Goal: Task Accomplishment & Management: Manage account settings

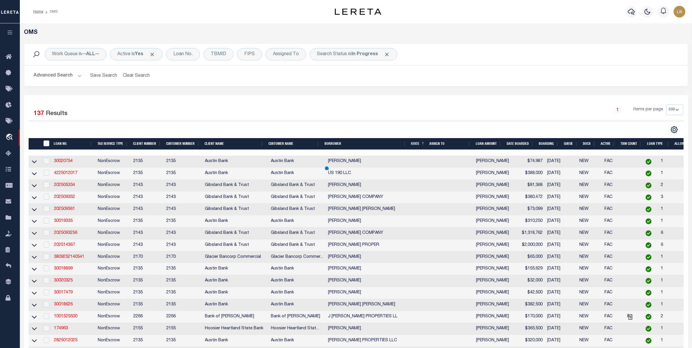
select select "200"
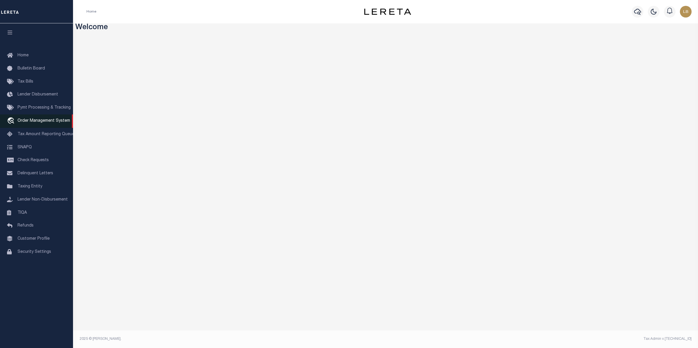
click at [29, 122] on span "Order Management System" at bounding box center [44, 121] width 53 height 4
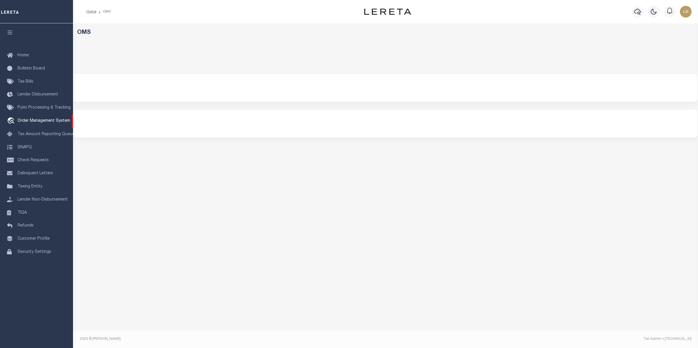
select select "200"
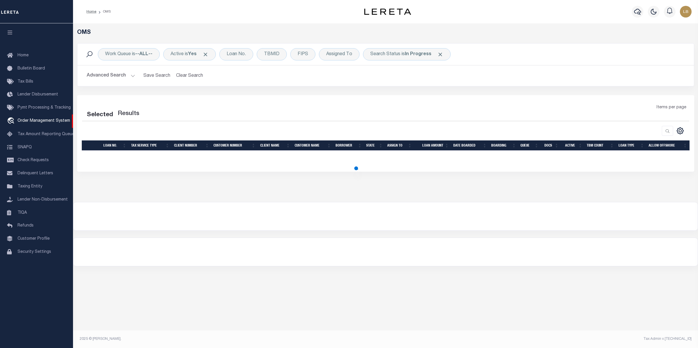
select select "200"
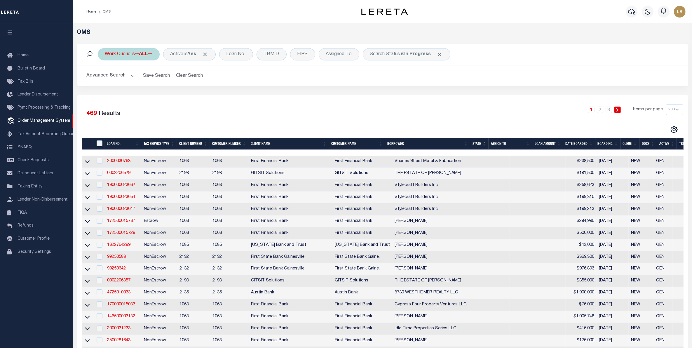
click at [140, 51] on div "Work Queue is --ALL--" at bounding box center [129, 54] width 62 height 12
click at [113, 86] on select "--ALL-- factRSystems General ThoughtFocus" at bounding box center [148, 82] width 86 height 11
select select "GEN"
click at [105, 78] on select "--ALL-- factRSystems General ThoughtFocus" at bounding box center [148, 82] width 86 height 11
click at [180, 94] on input "Apply" at bounding box center [182, 96] width 17 height 10
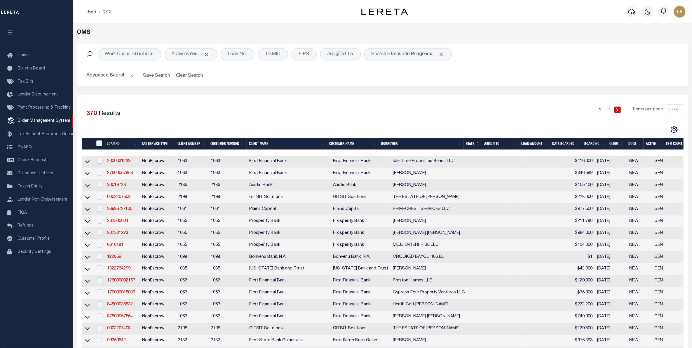
click at [101, 161] on input "checkbox" at bounding box center [100, 161] width 6 height 6
checkbox input "true"
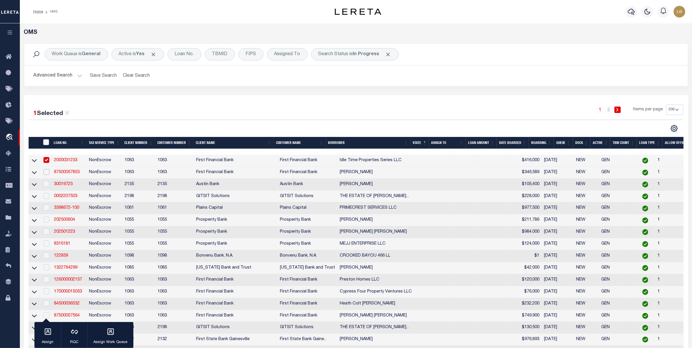
click at [46, 174] on input "checkbox" at bounding box center [47, 172] width 6 height 6
checkbox input "true"
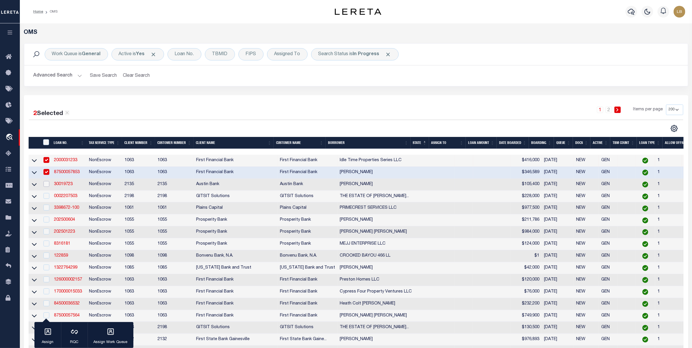
click at [46, 186] on input "checkbox" at bounding box center [47, 184] width 6 height 6
checkbox input "true"
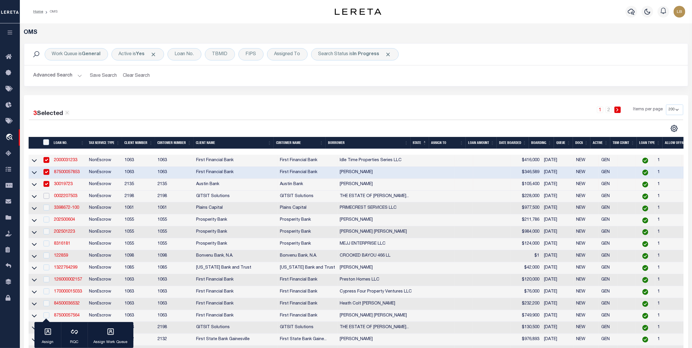
click at [48, 199] on input "checkbox" at bounding box center [47, 196] width 6 height 6
checkbox input "true"
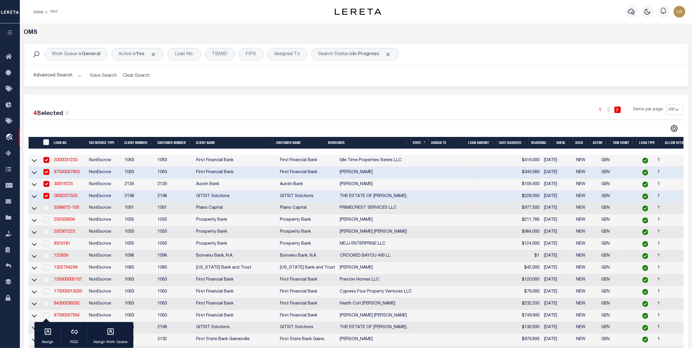
click at [48, 211] on div at bounding box center [45, 208] width 7 height 6
checkbox input "true"
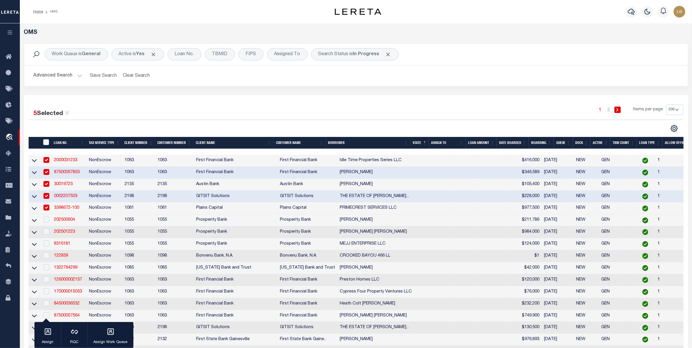
click at [46, 226] on td at bounding box center [46, 220] width 12 height 12
checkbox input "true"
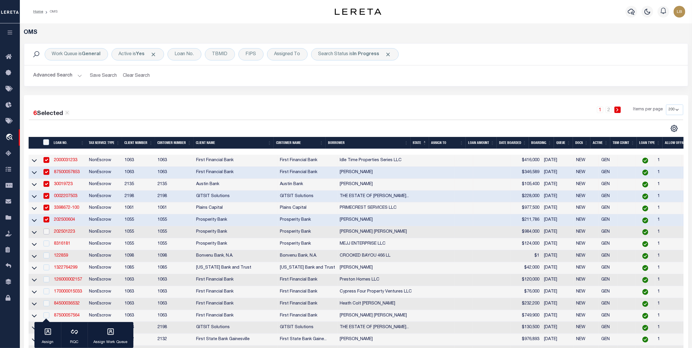
click at [46, 234] on input "checkbox" at bounding box center [47, 232] width 6 height 6
checkbox input "true"
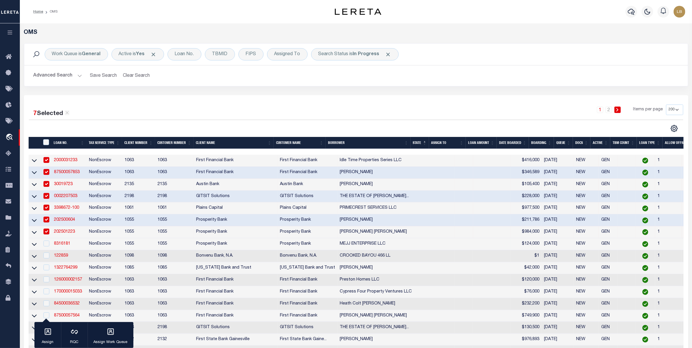
click at [46, 250] on td at bounding box center [46, 244] width 12 height 12
checkbox input "true"
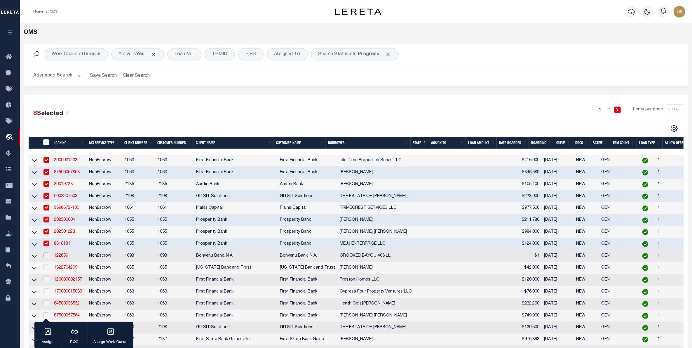
click at [47, 258] on input "checkbox" at bounding box center [47, 256] width 6 height 6
checkbox input "true"
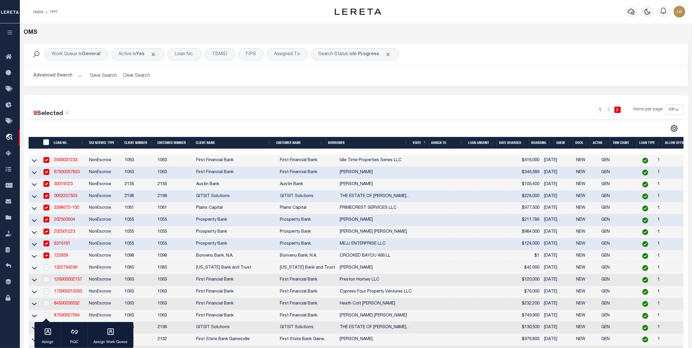
click at [47, 271] on div at bounding box center [45, 268] width 7 height 6
checkbox input "true"
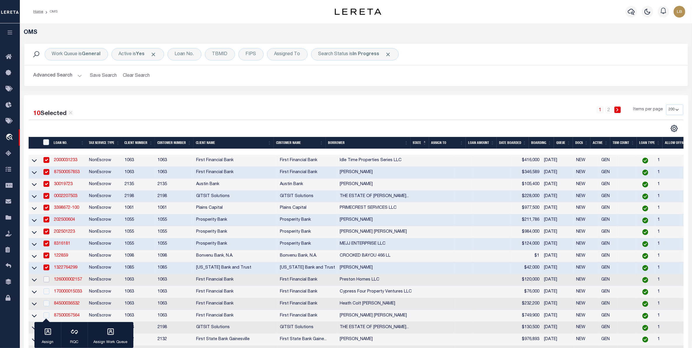
click at [48, 282] on input "checkbox" at bounding box center [47, 280] width 6 height 6
checkbox input "true"
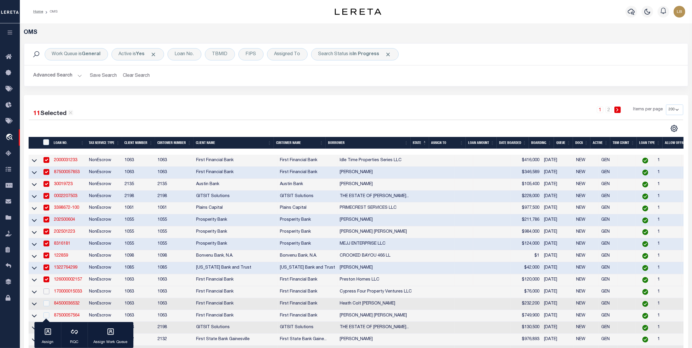
click at [47, 294] on input "checkbox" at bounding box center [47, 291] width 6 height 6
checkbox input "true"
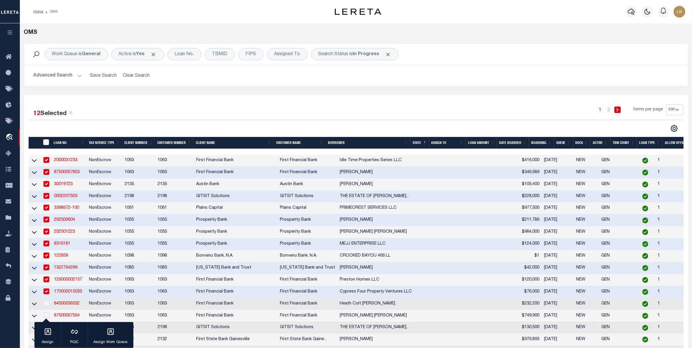
click at [48, 304] on td at bounding box center [46, 304] width 12 height 12
checkbox input "true"
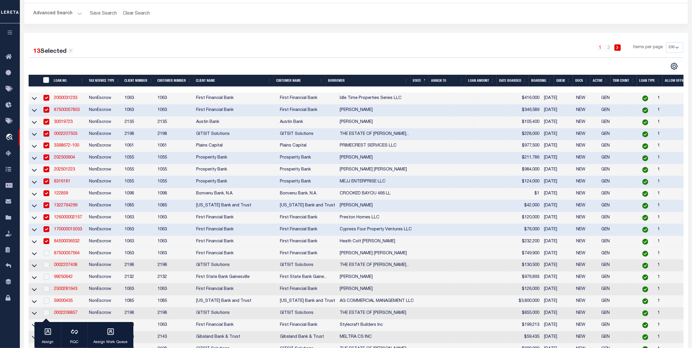
scroll to position [110, 0]
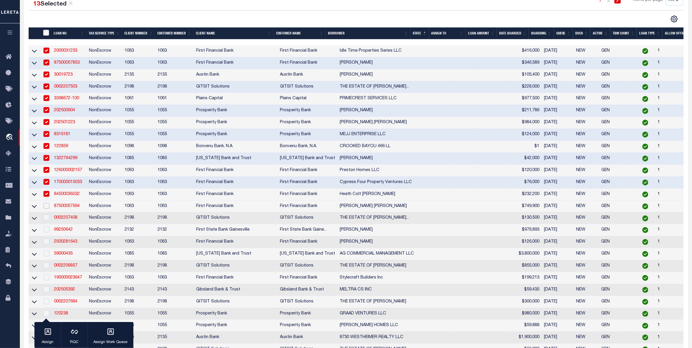
click at [48, 209] on input "checkbox" at bounding box center [47, 206] width 6 height 6
checkbox input "true"
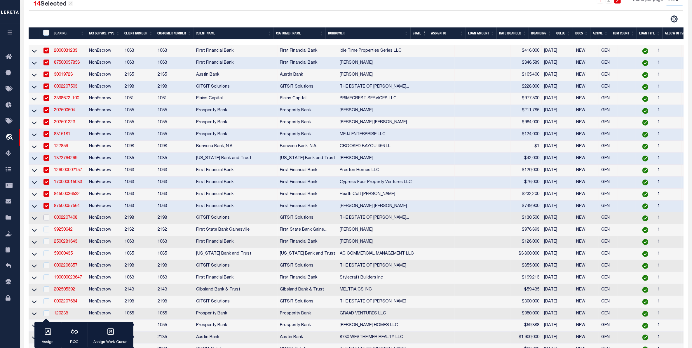
click at [50, 224] on td at bounding box center [46, 218] width 12 height 12
checkbox input "true"
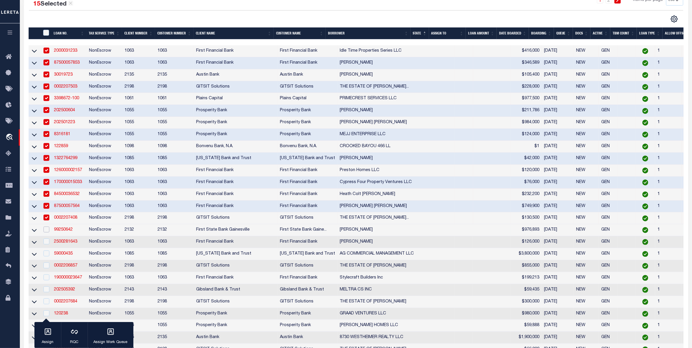
click at [48, 232] on input "checkbox" at bounding box center [47, 230] width 6 height 6
checkbox input "true"
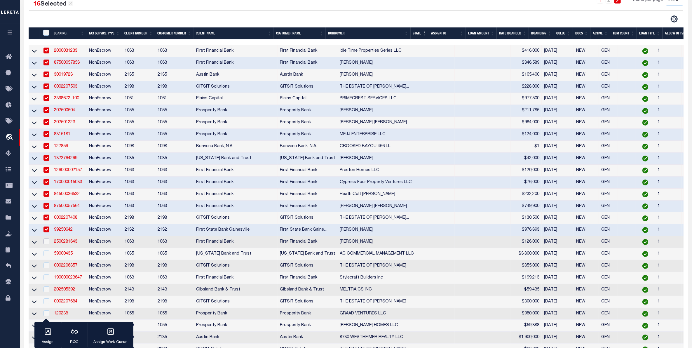
click at [48, 244] on input "checkbox" at bounding box center [47, 242] width 6 height 6
checkbox input "true"
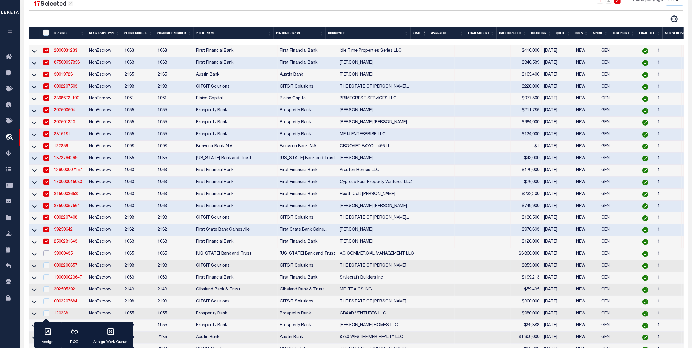
click at [48, 256] on input "checkbox" at bounding box center [47, 254] width 6 height 6
checkbox input "true"
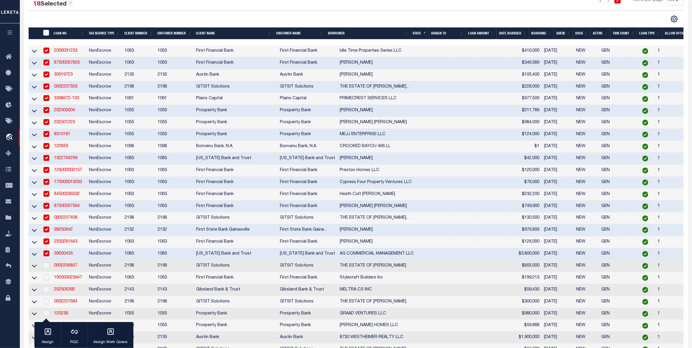
click at [44, 272] on td at bounding box center [46, 266] width 12 height 12
checkbox input "true"
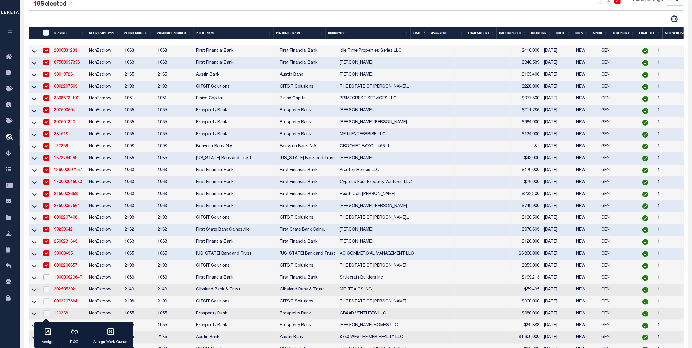
click at [48, 280] on input "checkbox" at bounding box center [47, 277] width 6 height 6
checkbox input "true"
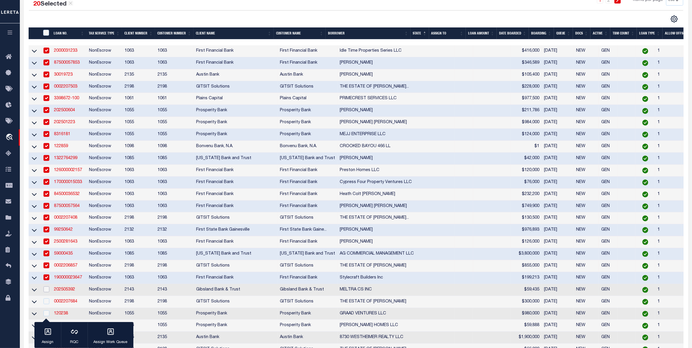
click at [47, 292] on input "checkbox" at bounding box center [47, 289] width 6 height 6
checkbox input "true"
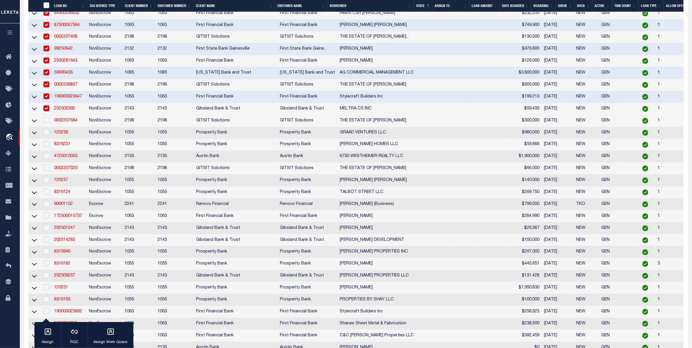
scroll to position [292, 0]
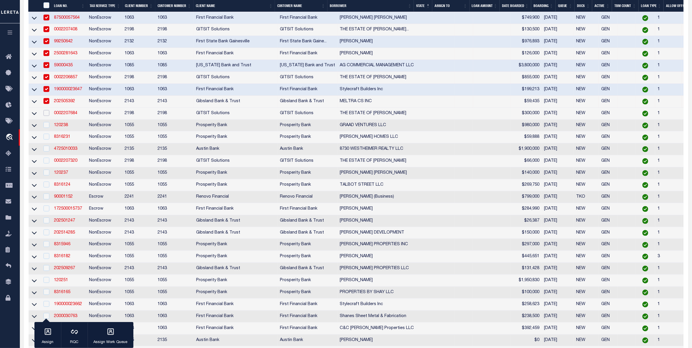
click at [46, 116] on input "checkbox" at bounding box center [47, 113] width 6 height 6
checkbox input "true"
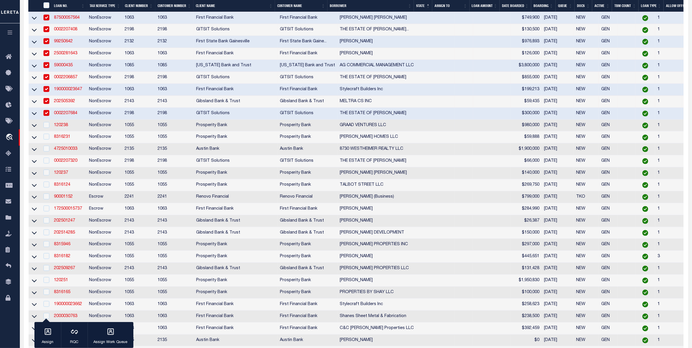
click at [47, 128] on div at bounding box center [45, 125] width 7 height 6
checkbox input "true"
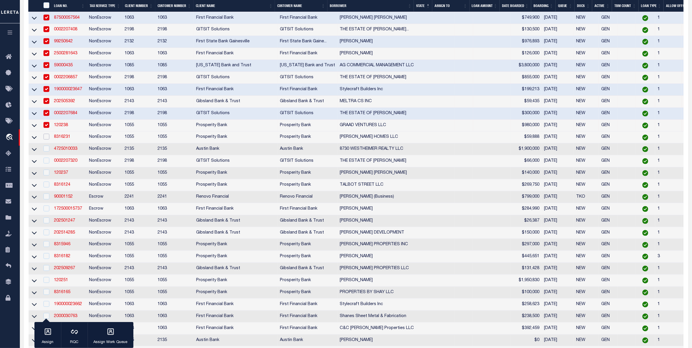
click at [46, 140] on input "checkbox" at bounding box center [47, 137] width 6 height 6
checkbox input "true"
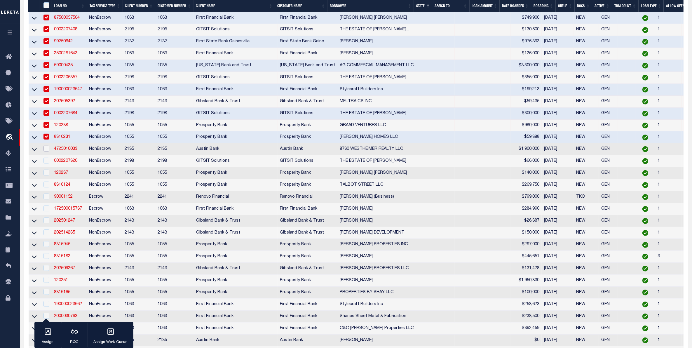
click at [45, 152] on input "checkbox" at bounding box center [47, 149] width 6 height 6
checkbox input "true"
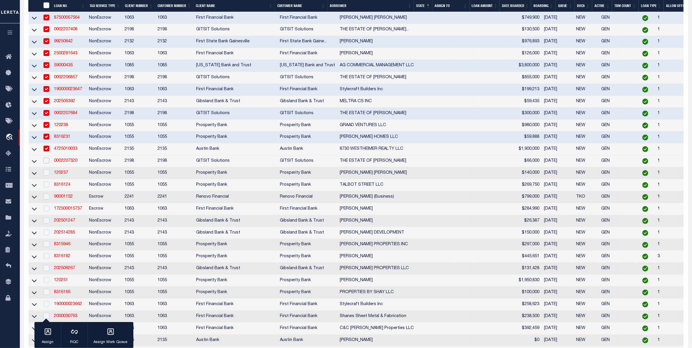
click at [48, 164] on input "checkbox" at bounding box center [47, 161] width 6 height 6
checkbox input "true"
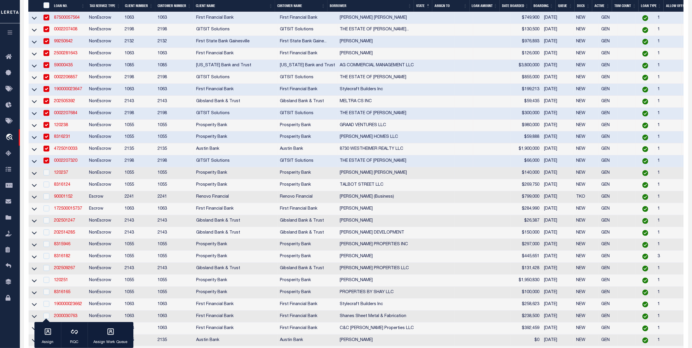
click at [45, 179] on td at bounding box center [46, 173] width 12 height 12
checkbox input "true"
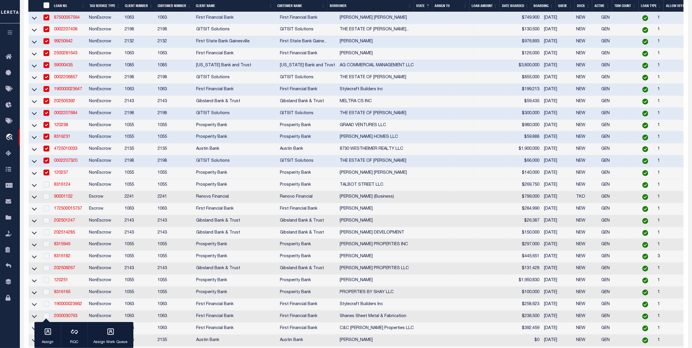
click at [46, 191] on td at bounding box center [46, 185] width 12 height 12
checkbox input "true"
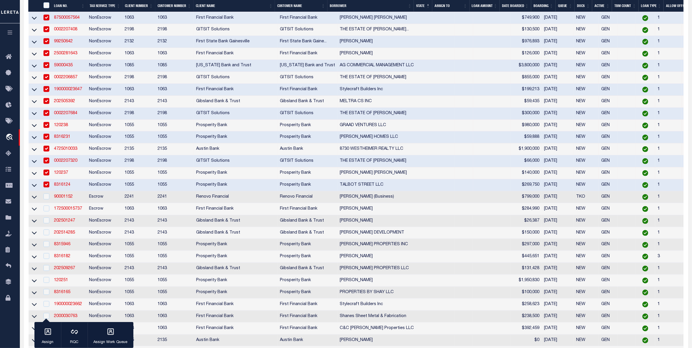
click at [45, 200] on div at bounding box center [45, 197] width 7 height 6
checkbox input "true"
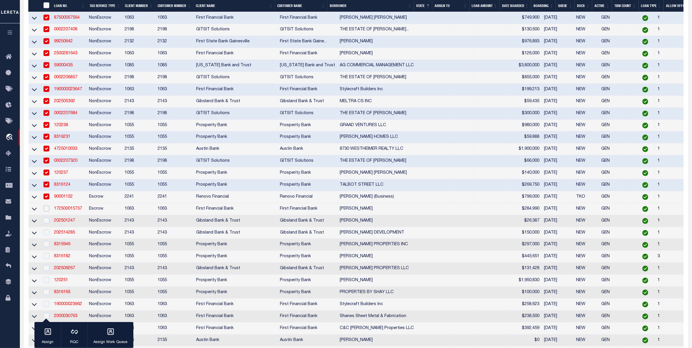
click at [47, 211] on input "checkbox" at bounding box center [47, 209] width 6 height 6
checkbox input "true"
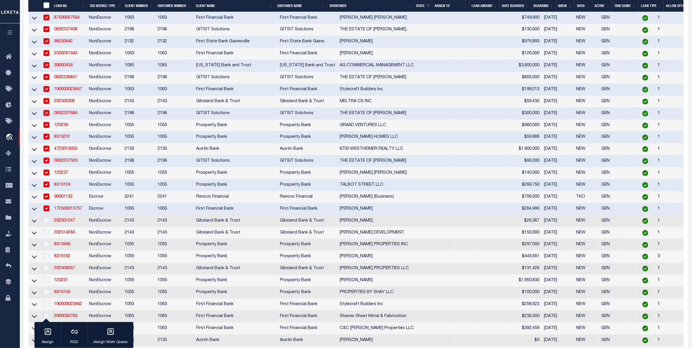
click at [46, 227] on td at bounding box center [46, 221] width 12 height 12
checkbox input "true"
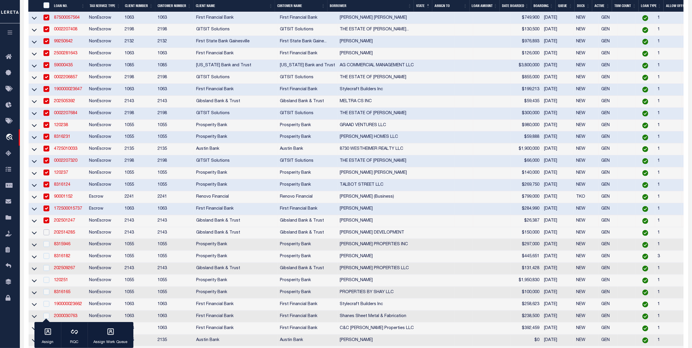
click at [47, 235] on input "checkbox" at bounding box center [47, 233] width 6 height 6
checkbox input "true"
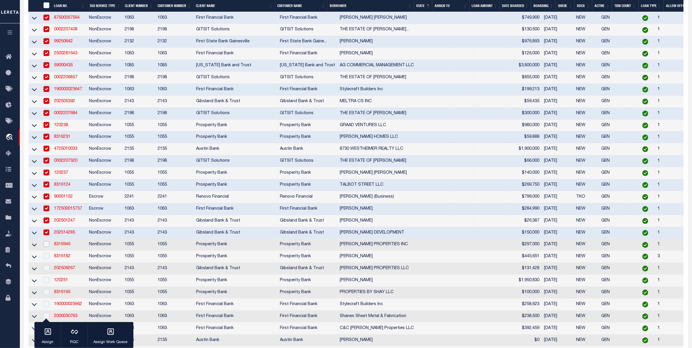
click at [47, 247] on input "checkbox" at bounding box center [47, 244] width 6 height 6
checkbox input "true"
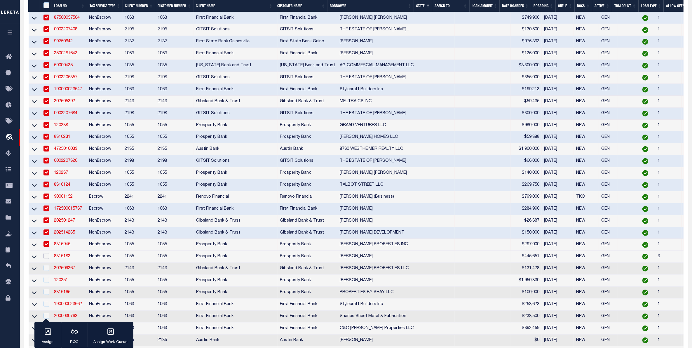
click at [48, 259] on input "checkbox" at bounding box center [47, 256] width 6 height 6
checkbox input "true"
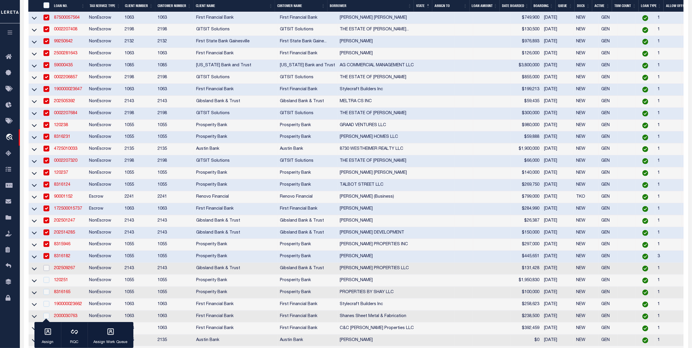
click at [47, 271] on input "checkbox" at bounding box center [47, 268] width 6 height 6
checkbox input "true"
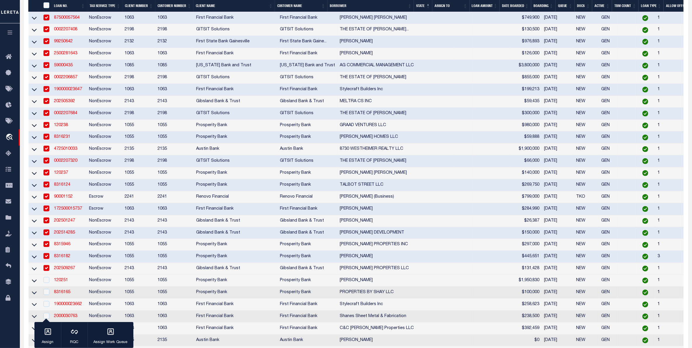
click at [47, 287] on td at bounding box center [46, 281] width 12 height 12
checkbox input "true"
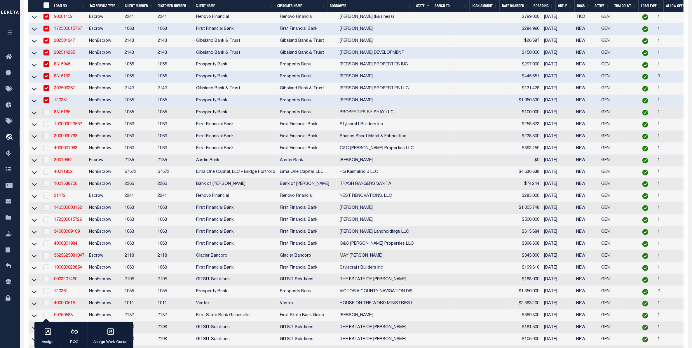
scroll to position [475, 0]
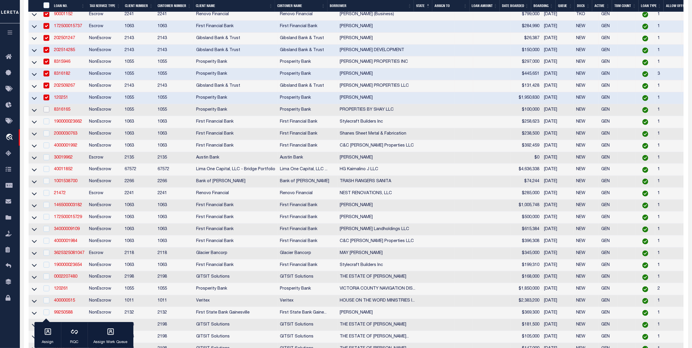
click at [48, 112] on input "checkbox" at bounding box center [47, 110] width 6 height 6
checkbox input "true"
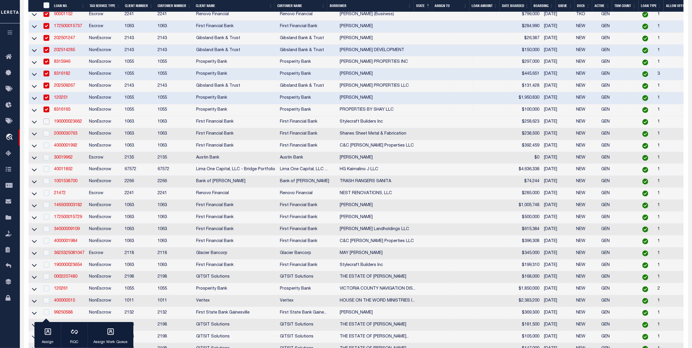
click at [47, 124] on input "checkbox" at bounding box center [47, 122] width 6 height 6
checkbox input "true"
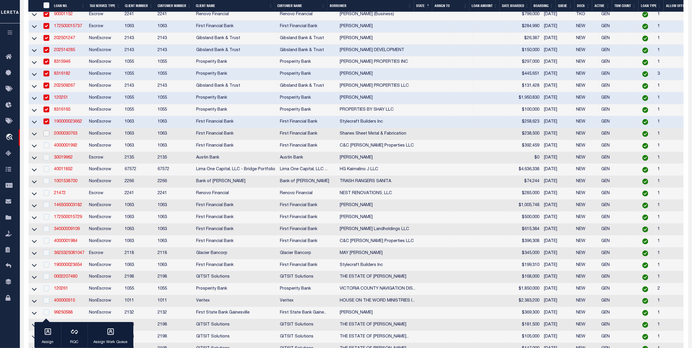
drag, startPoint x: 44, startPoint y: 150, endPoint x: 48, endPoint y: 155, distance: 5.7
click at [47, 136] on input "checkbox" at bounding box center [47, 134] width 6 height 6
checkbox input "true"
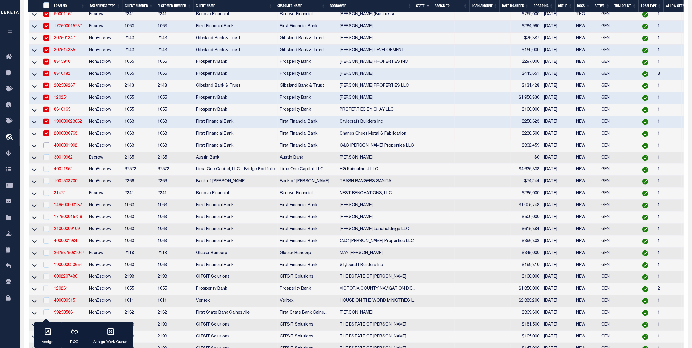
click at [44, 148] on input "checkbox" at bounding box center [47, 145] width 6 height 6
checkbox input "true"
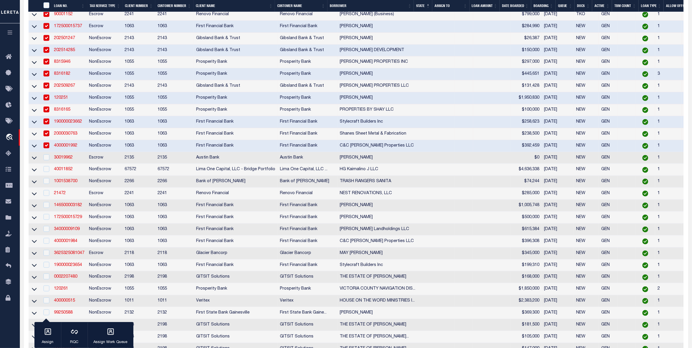
click at [46, 161] on div at bounding box center [45, 157] width 7 height 6
checkbox input "true"
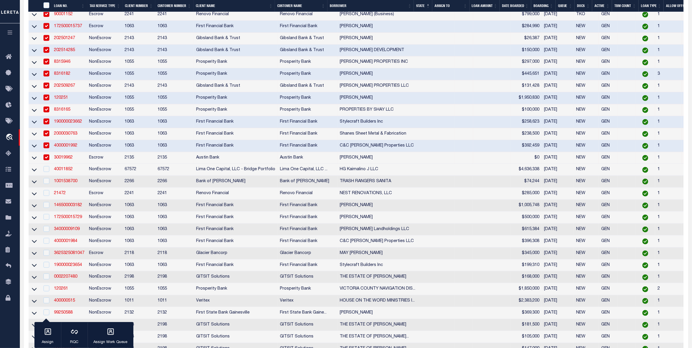
click at [47, 173] on div at bounding box center [45, 169] width 7 height 6
checkbox input "true"
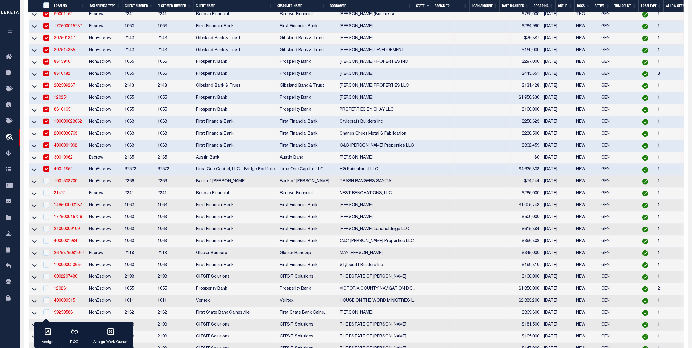
click at [49, 185] on div at bounding box center [45, 181] width 7 height 6
checkbox input "true"
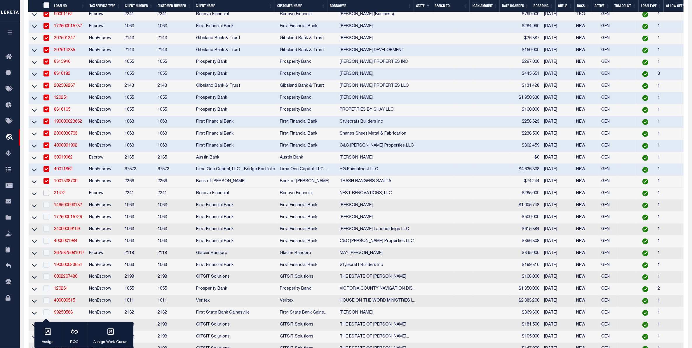
click at [48, 196] on input "checkbox" at bounding box center [47, 193] width 6 height 6
checkbox input "true"
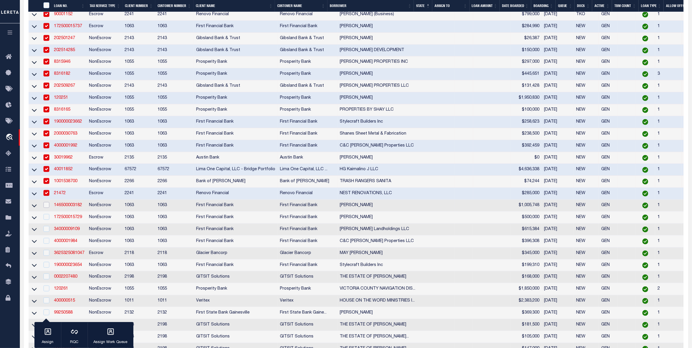
drag, startPoint x: 48, startPoint y: 223, endPoint x: 49, endPoint y: 232, distance: 8.8
click at [48, 208] on input "checkbox" at bounding box center [47, 205] width 6 height 6
checkbox input "true"
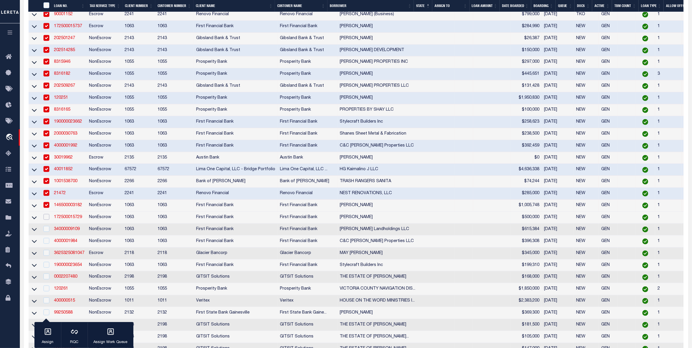
click at [49, 220] on input "checkbox" at bounding box center [47, 217] width 6 height 6
checkbox input "true"
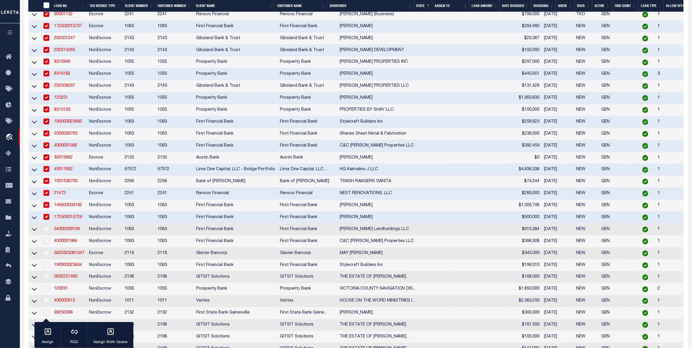
click at [50, 236] on td at bounding box center [46, 230] width 12 height 12
checkbox input "true"
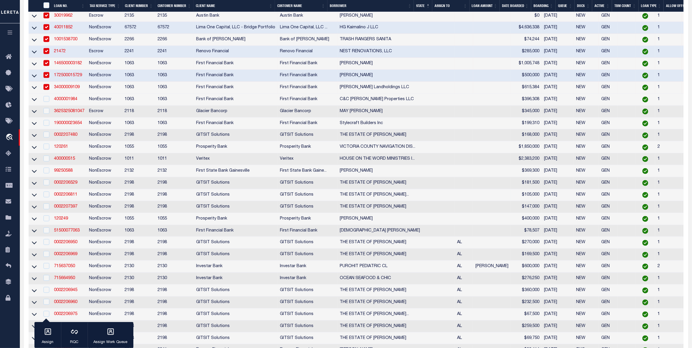
scroll to position [621, 0]
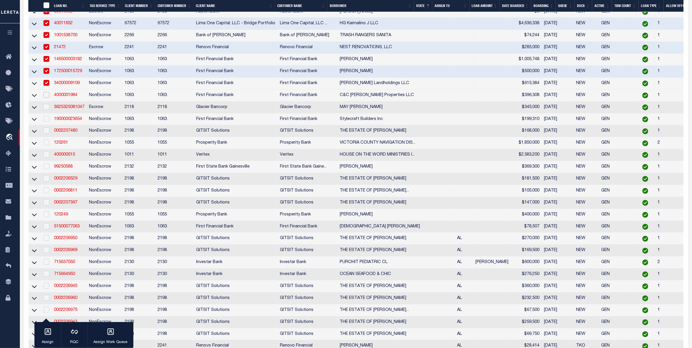
click at [44, 98] on input "checkbox" at bounding box center [47, 95] width 6 height 6
checkbox input "true"
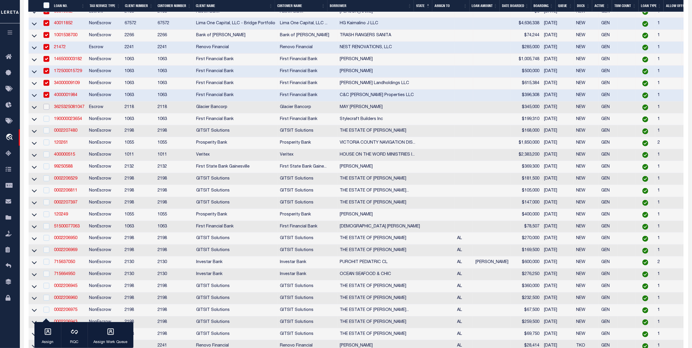
click at [48, 110] on input "checkbox" at bounding box center [47, 107] width 6 height 6
checkbox input "true"
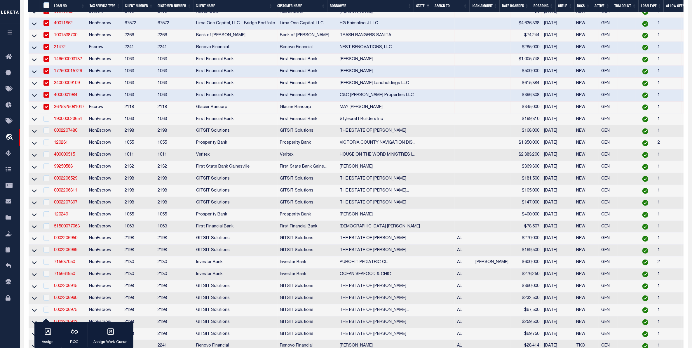
drag, startPoint x: 50, startPoint y: 137, endPoint x: 50, endPoint y: 148, distance: 11.1
click at [50, 126] on td at bounding box center [46, 120] width 12 height 12
checkbox input "true"
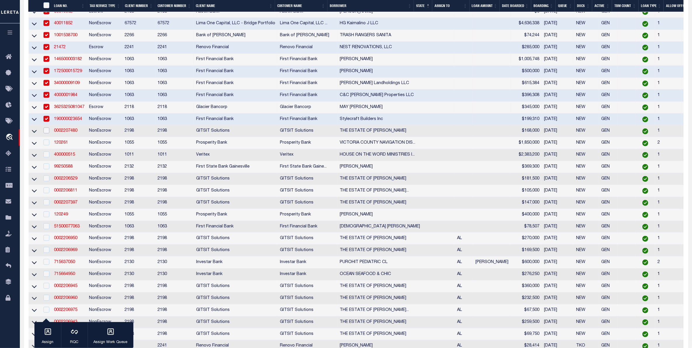
click at [48, 133] on input "checkbox" at bounding box center [47, 131] width 6 height 6
checkbox input "true"
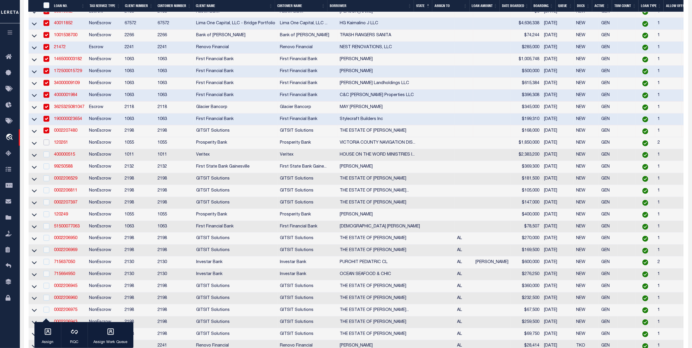
click at [46, 145] on input "checkbox" at bounding box center [47, 143] width 6 height 6
checkbox input "true"
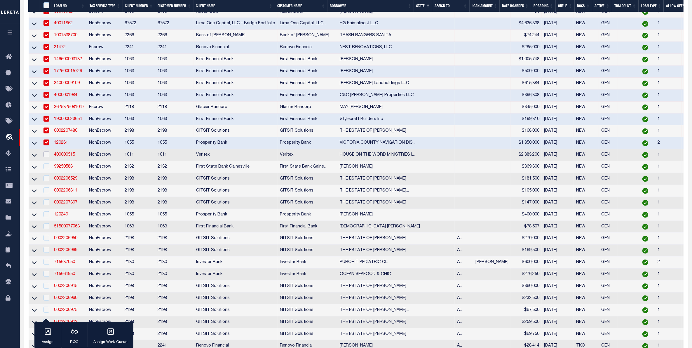
drag, startPoint x: 44, startPoint y: 178, endPoint x: 46, endPoint y: 188, distance: 10.4
click at [45, 157] on input "checkbox" at bounding box center [47, 155] width 6 height 6
checkbox input "true"
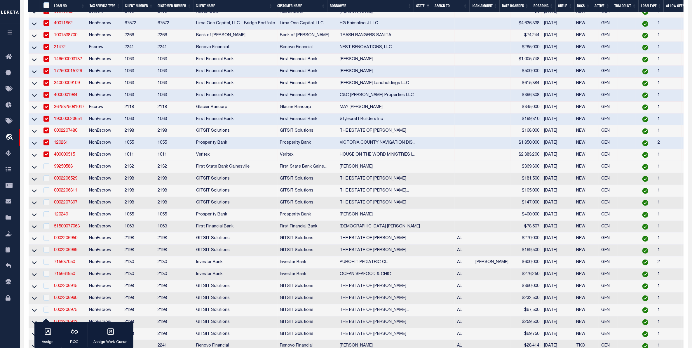
click at [44, 173] on td at bounding box center [46, 167] width 12 height 12
checkbox input "true"
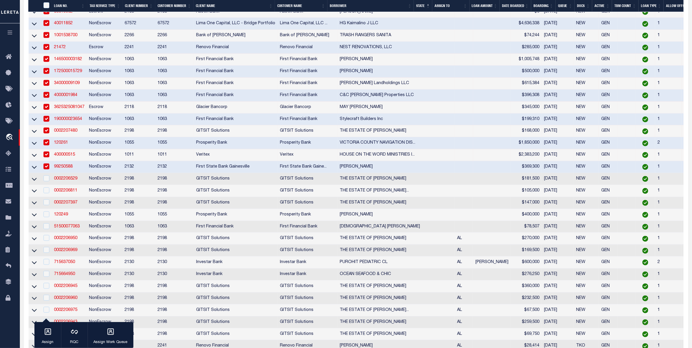
click at [48, 185] on td at bounding box center [46, 179] width 12 height 12
checkbox input "true"
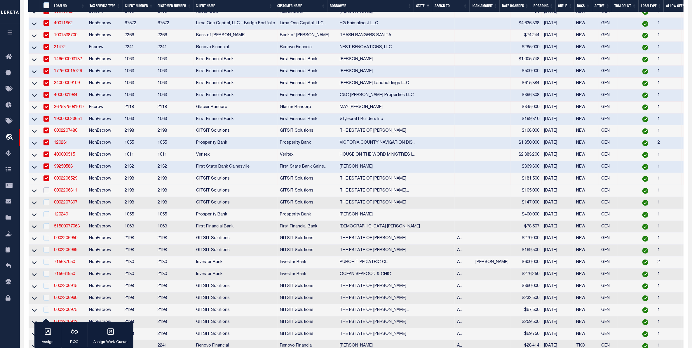
click at [46, 193] on input "checkbox" at bounding box center [47, 190] width 6 height 6
checkbox input "true"
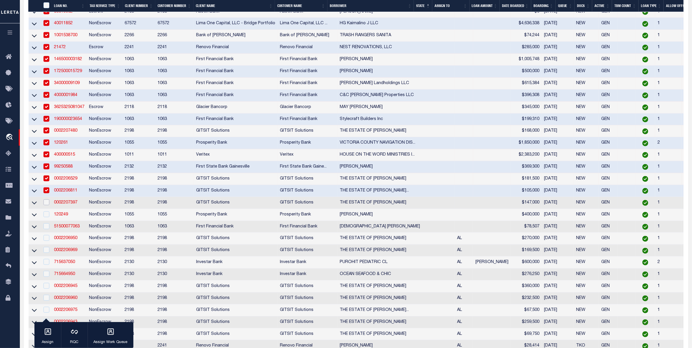
click at [47, 205] on input "checkbox" at bounding box center [47, 202] width 6 height 6
checkbox input "true"
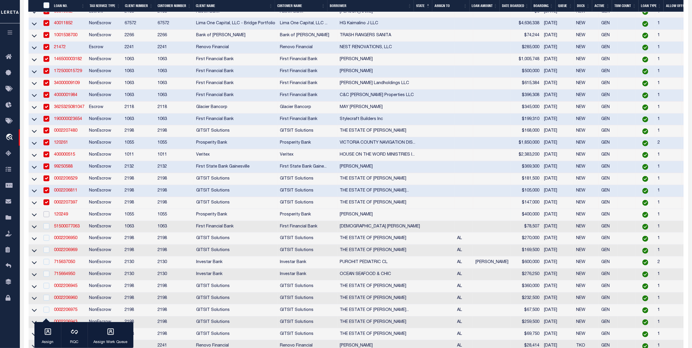
click at [46, 217] on input "checkbox" at bounding box center [47, 214] width 6 height 6
checkbox input "true"
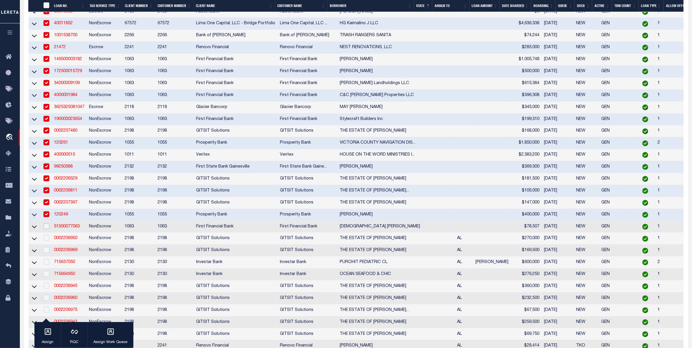
click at [49, 229] on input "checkbox" at bounding box center [47, 226] width 6 height 6
checkbox input "true"
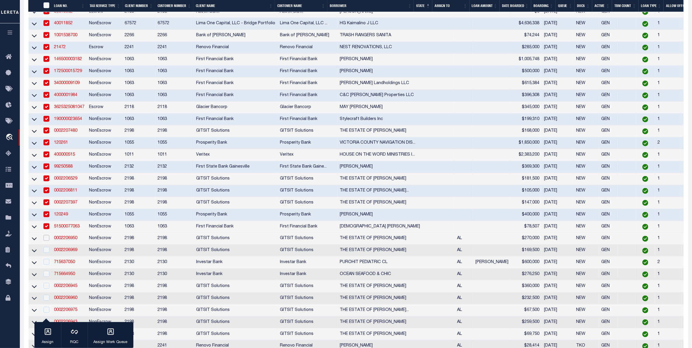
click at [44, 241] on input "checkbox" at bounding box center [47, 238] width 6 height 6
checkbox input "true"
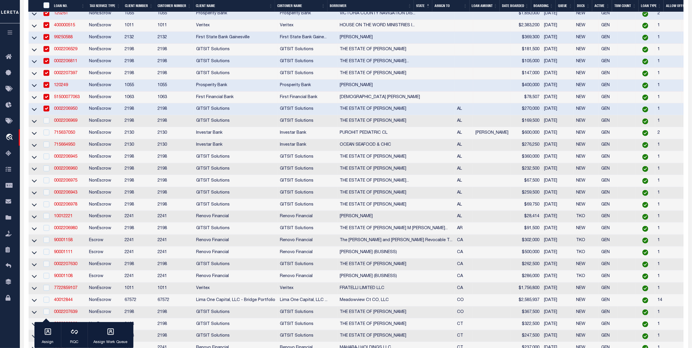
scroll to position [767, 0]
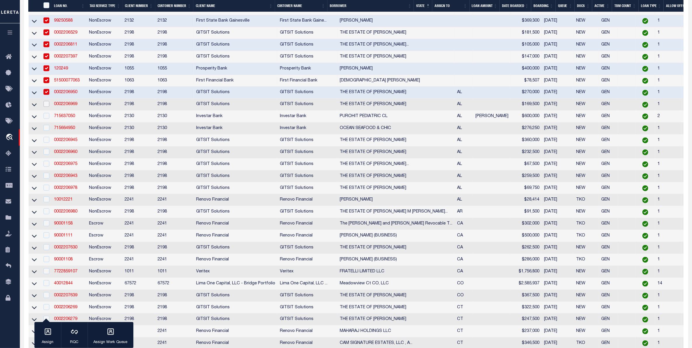
click at [44, 107] on input "checkbox" at bounding box center [47, 104] width 6 height 6
checkbox input "true"
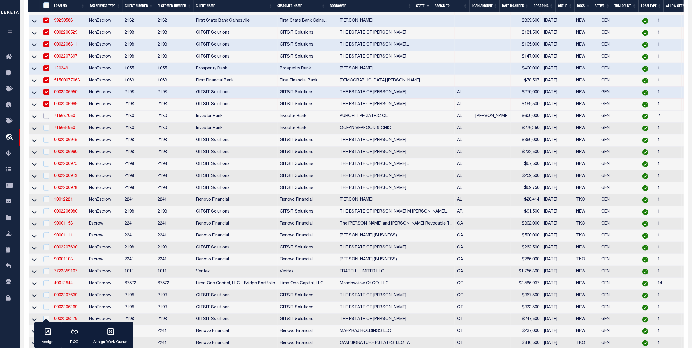
click at [46, 119] on input "checkbox" at bounding box center [47, 116] width 6 height 6
checkbox input "true"
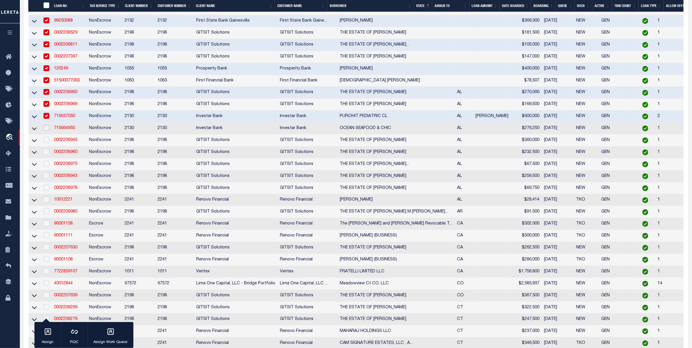
click at [47, 131] on input "checkbox" at bounding box center [47, 128] width 6 height 6
checkbox input "true"
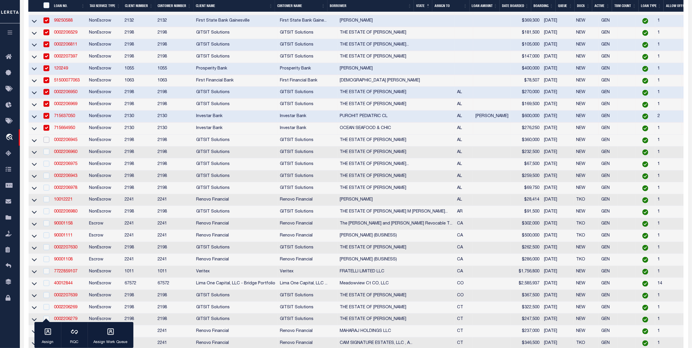
click at [46, 143] on input "checkbox" at bounding box center [47, 140] width 6 height 6
checkbox input "true"
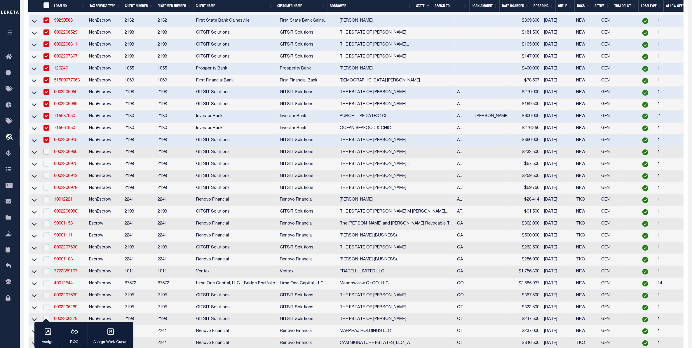
drag, startPoint x: 47, startPoint y: 178, endPoint x: 47, endPoint y: 188, distance: 10.2
click at [47, 155] on input "checkbox" at bounding box center [47, 152] width 6 height 6
checkbox input "true"
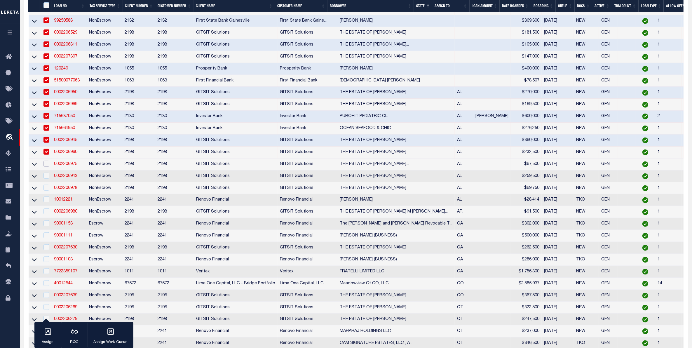
click at [47, 167] on input "checkbox" at bounding box center [47, 164] width 6 height 6
checkbox input "true"
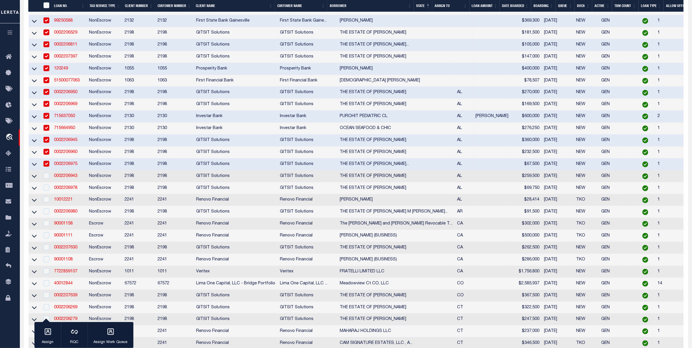
click at [48, 179] on div at bounding box center [45, 176] width 7 height 6
checkbox input "true"
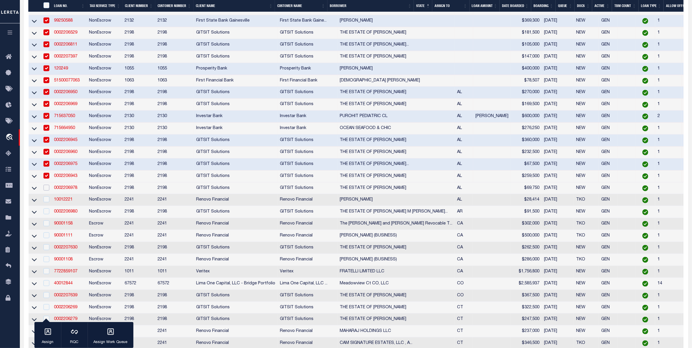
click at [46, 191] on input "checkbox" at bounding box center [47, 188] width 6 height 6
checkbox input "true"
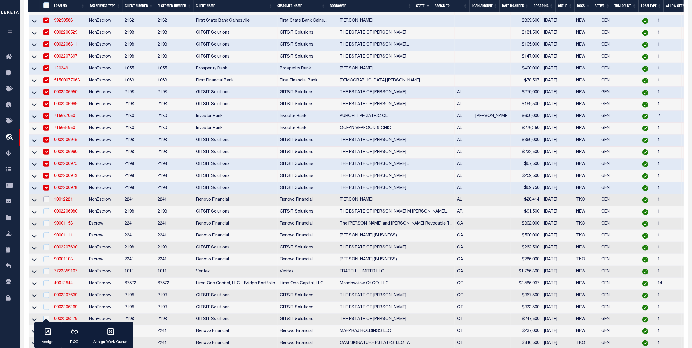
click at [45, 202] on input "checkbox" at bounding box center [47, 200] width 6 height 6
checkbox input "true"
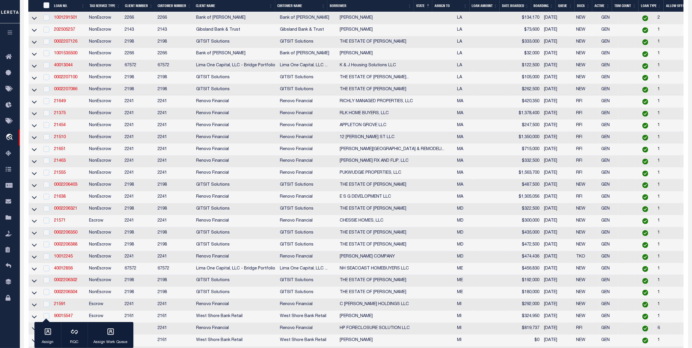
scroll to position [1679, 0]
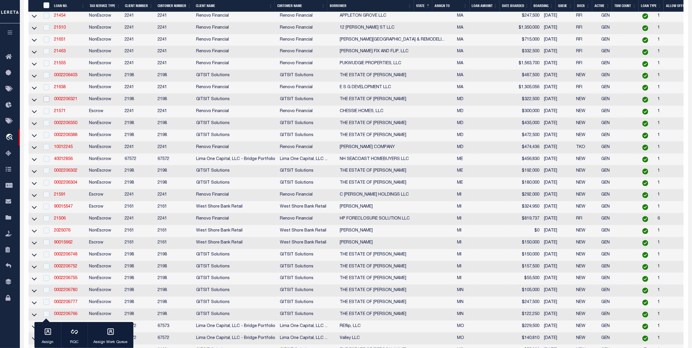
click at [47, 102] on input "checkbox" at bounding box center [47, 99] width 6 height 6
checkbox input "true"
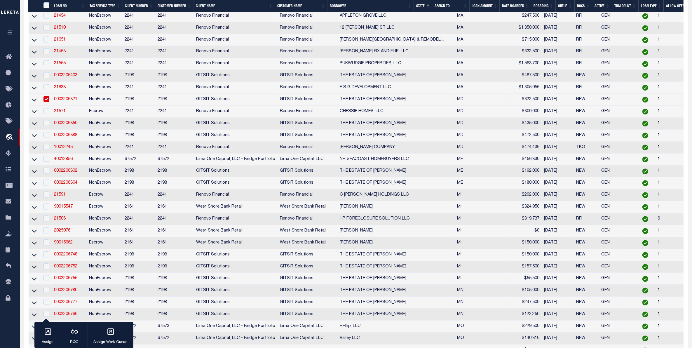
click at [50, 118] on td at bounding box center [46, 112] width 12 height 12
checkbox input "true"
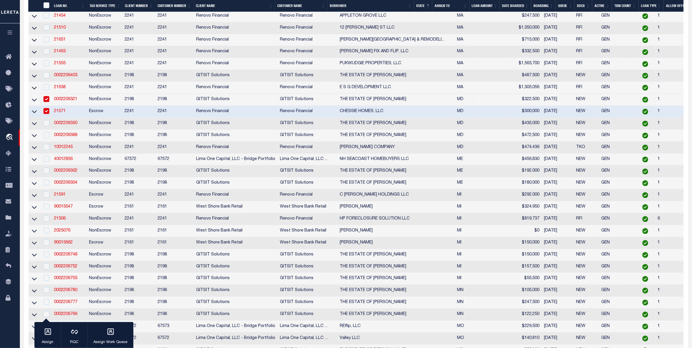
click at [47, 130] on td at bounding box center [46, 124] width 12 height 12
checkbox input "true"
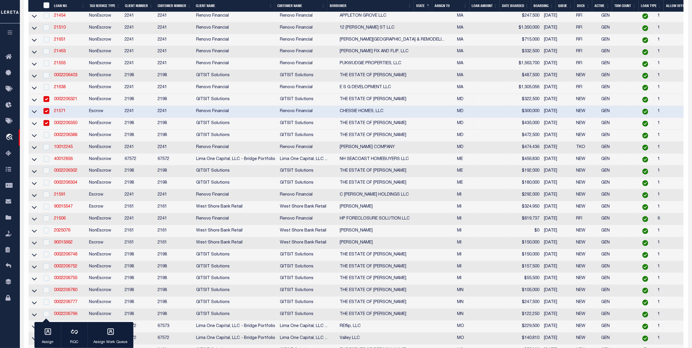
click at [47, 142] on td at bounding box center [46, 136] width 12 height 12
checkbox input "true"
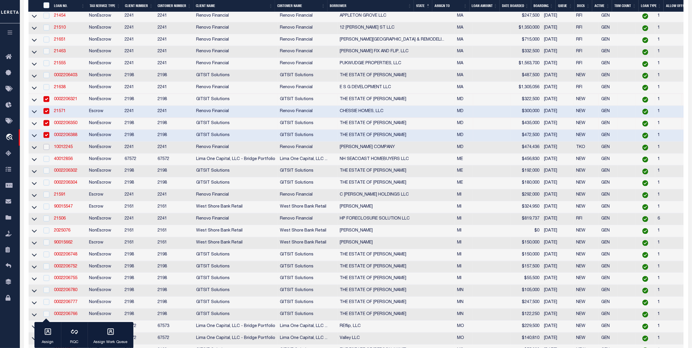
click at [46, 150] on input "checkbox" at bounding box center [47, 147] width 6 height 6
checkbox input "true"
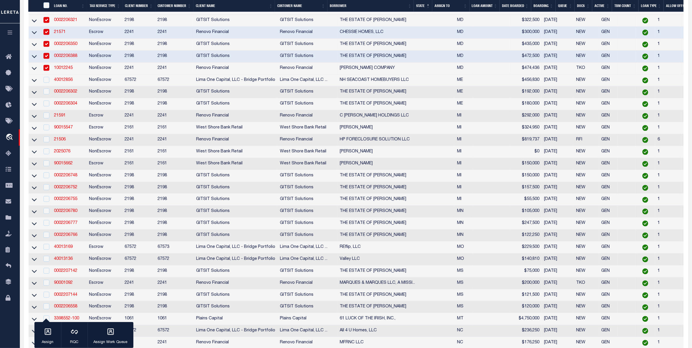
scroll to position [1825, 0]
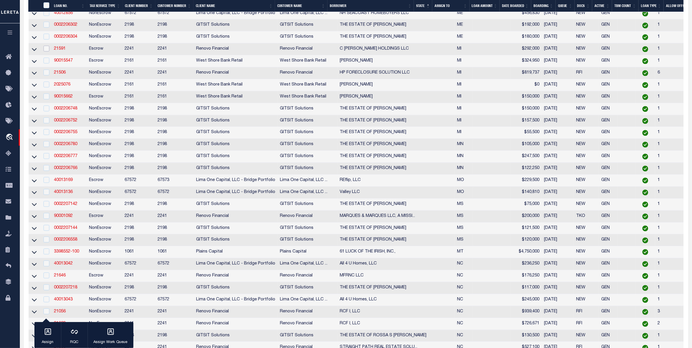
click at [46, 51] on input "checkbox" at bounding box center [47, 49] width 6 height 6
checkbox input "true"
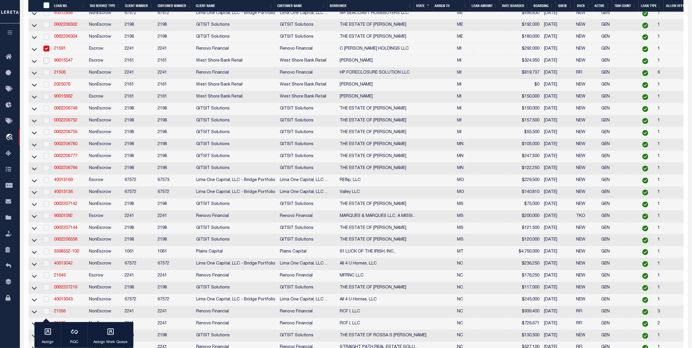
click at [47, 63] on input "checkbox" at bounding box center [47, 61] width 6 height 6
checkbox input "true"
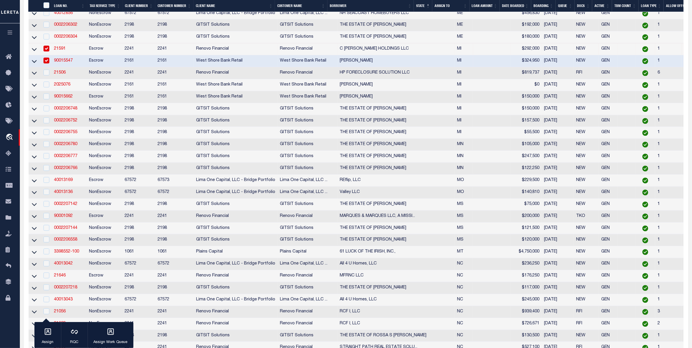
click at [50, 79] on td at bounding box center [46, 73] width 12 height 12
checkbox input "true"
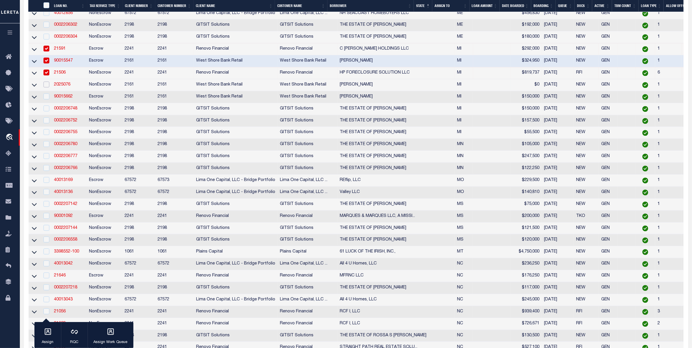
click at [48, 87] on input "checkbox" at bounding box center [47, 84] width 6 height 6
checkbox input "true"
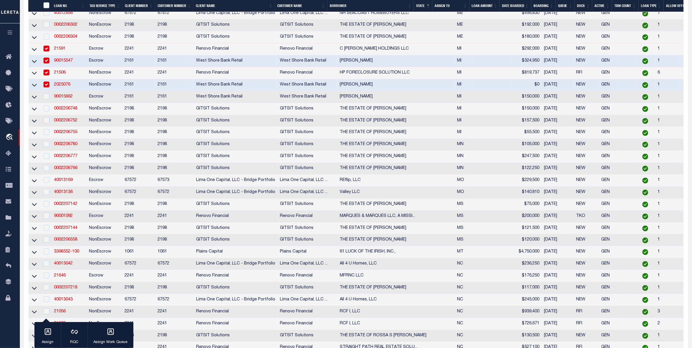
click at [47, 100] on div at bounding box center [45, 96] width 7 height 6
checkbox input "true"
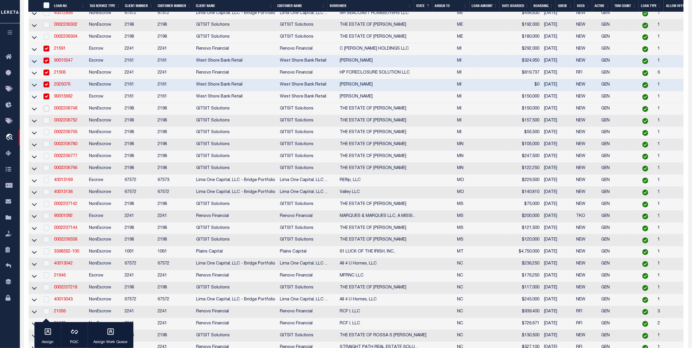
click at [47, 111] on input "checkbox" at bounding box center [47, 108] width 6 height 6
checkbox input "true"
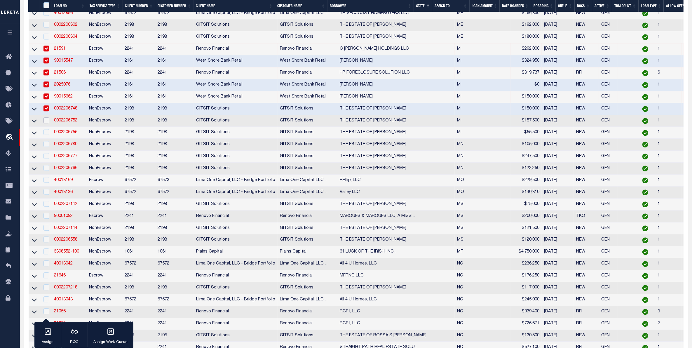
click at [46, 123] on input "checkbox" at bounding box center [47, 120] width 6 height 6
checkbox input "true"
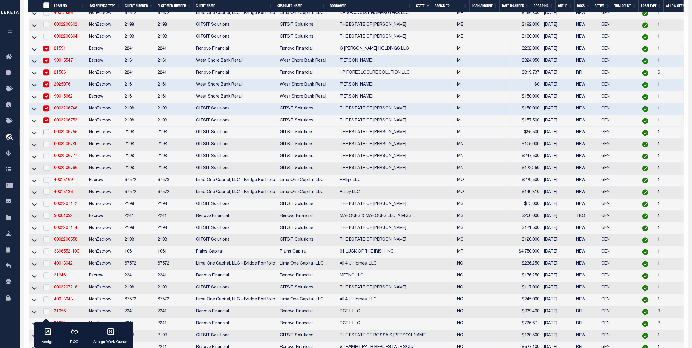
click at [47, 135] on input "checkbox" at bounding box center [47, 132] width 6 height 6
checkbox input "true"
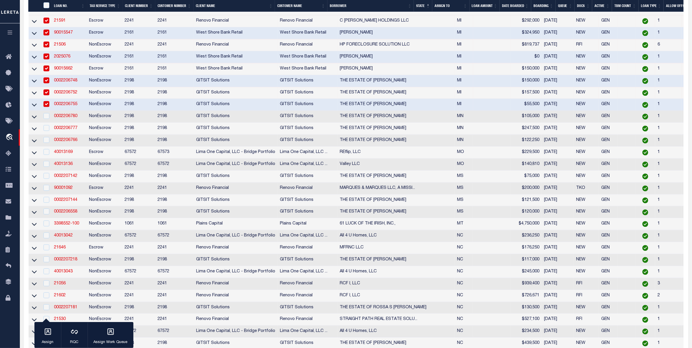
scroll to position [2008, 0]
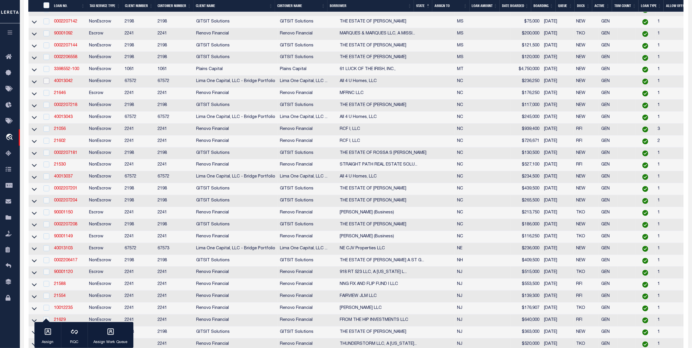
click at [47, 84] on input "checkbox" at bounding box center [47, 81] width 6 height 6
checkbox input "true"
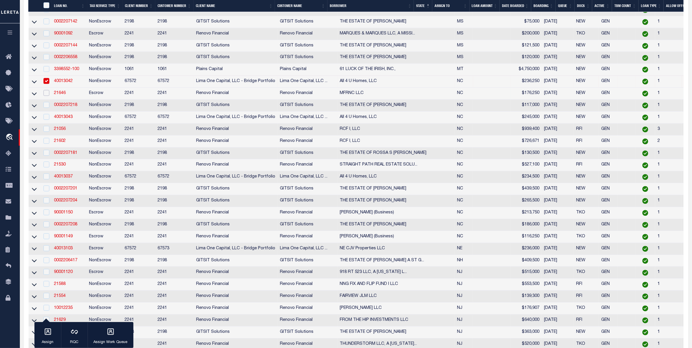
click at [48, 96] on input "checkbox" at bounding box center [47, 93] width 6 height 6
checkbox input "true"
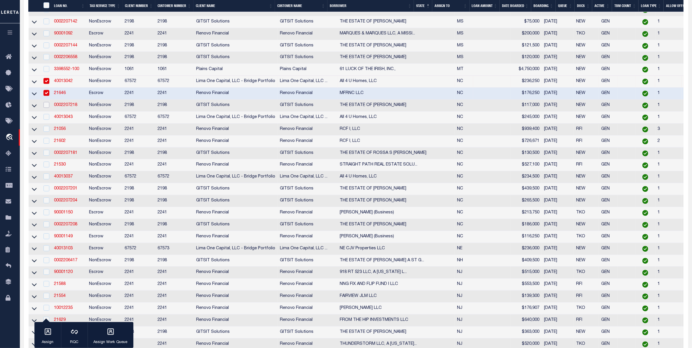
click at [48, 108] on input "checkbox" at bounding box center [47, 105] width 6 height 6
checkbox input "true"
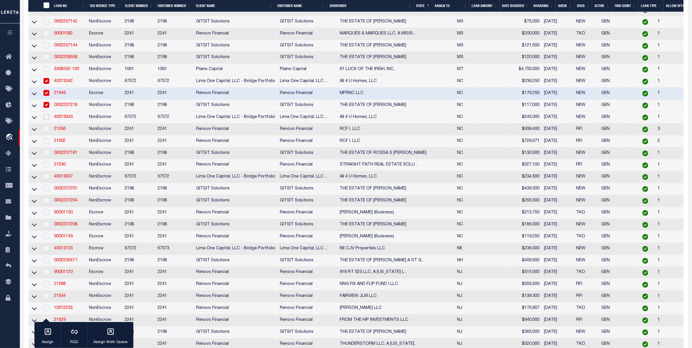
click at [47, 120] on input "checkbox" at bounding box center [47, 117] width 6 height 6
checkbox input "true"
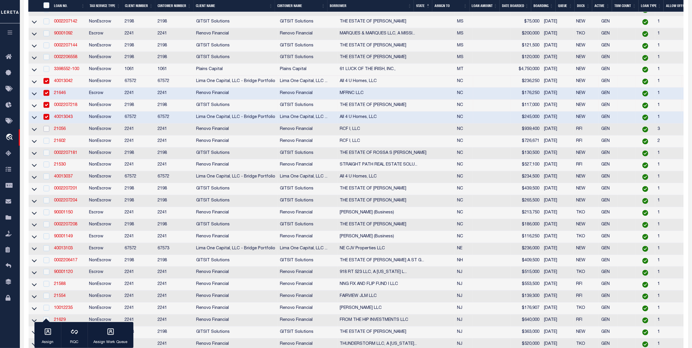
drag, startPoint x: 44, startPoint y: 199, endPoint x: 47, endPoint y: 208, distance: 9.2
click at [45, 135] on td at bounding box center [46, 130] width 12 height 12
checkbox input "true"
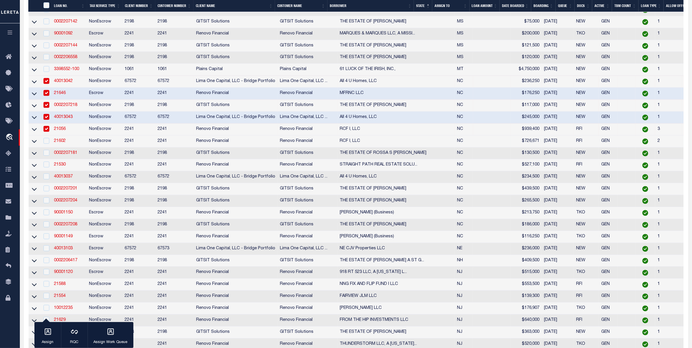
click at [45, 147] on td at bounding box center [46, 141] width 12 height 12
checkbox input "true"
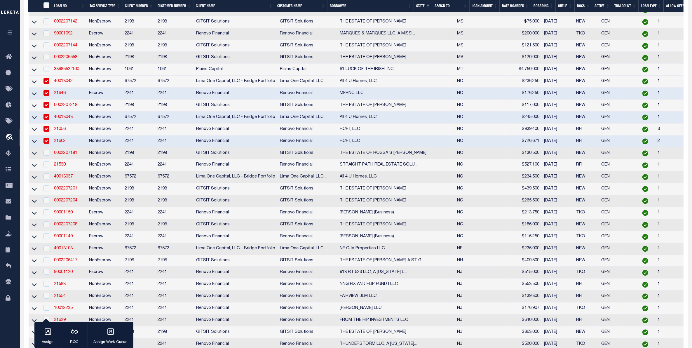
click at [47, 156] on div at bounding box center [45, 153] width 7 height 6
checkbox input "true"
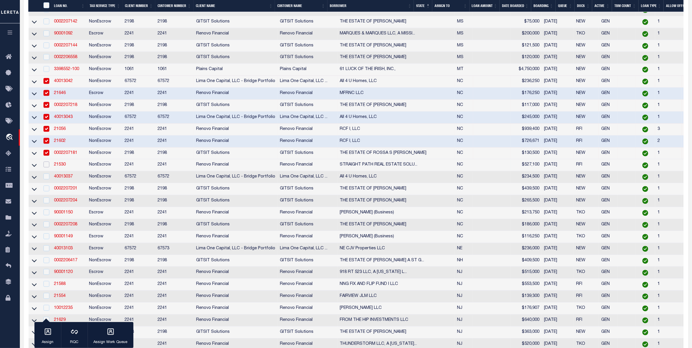
drag, startPoint x: 46, startPoint y: 236, endPoint x: 49, endPoint y: 246, distance: 10.4
click at [48, 171] on td at bounding box center [46, 165] width 12 height 12
checkbox input "true"
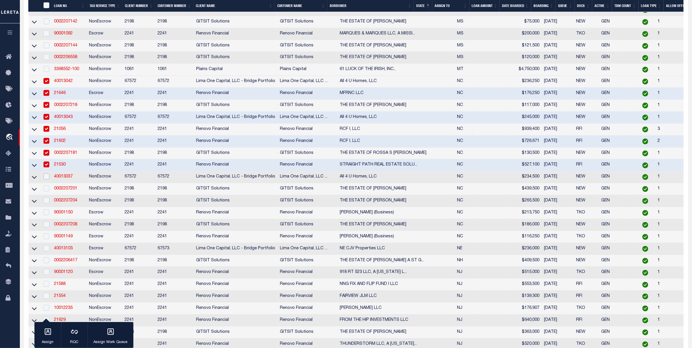
drag, startPoint x: 49, startPoint y: 246, endPoint x: 51, endPoint y: 257, distance: 11.2
click at [50, 183] on td at bounding box center [46, 177] width 12 height 12
checkbox input "true"
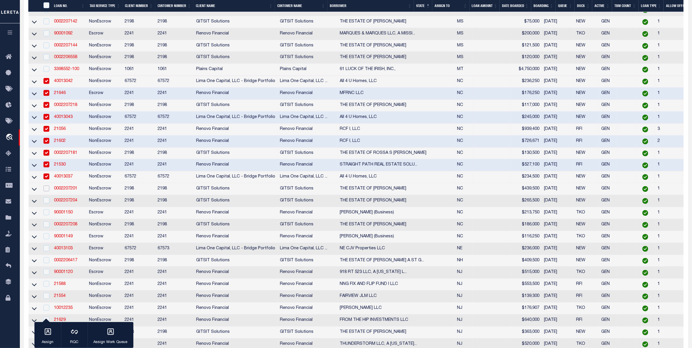
drag, startPoint x: 47, startPoint y: 258, endPoint x: 44, endPoint y: 269, distance: 11.7
click at [46, 191] on input "checkbox" at bounding box center [47, 188] width 6 height 6
checkbox input "true"
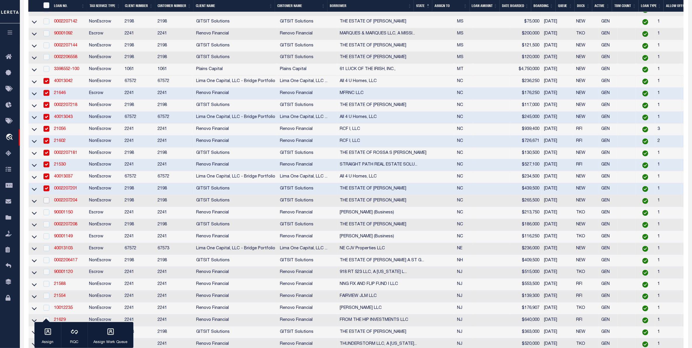
click at [44, 203] on input "checkbox" at bounding box center [47, 200] width 6 height 6
checkbox input "true"
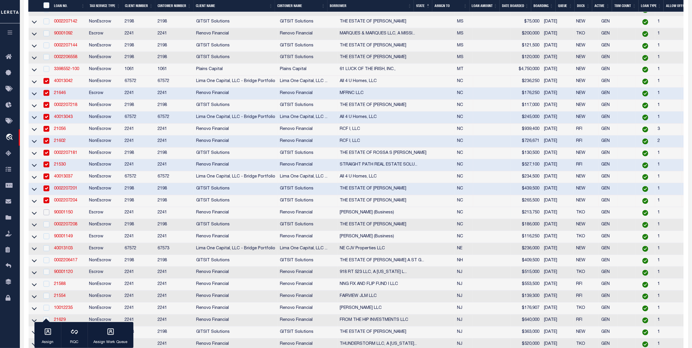
click at [48, 215] on input "checkbox" at bounding box center [47, 212] width 6 height 6
checkbox input "true"
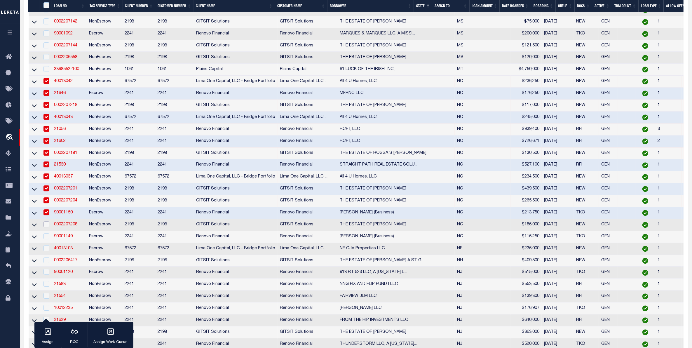
click at [47, 227] on input "checkbox" at bounding box center [47, 224] width 6 height 6
checkbox input "true"
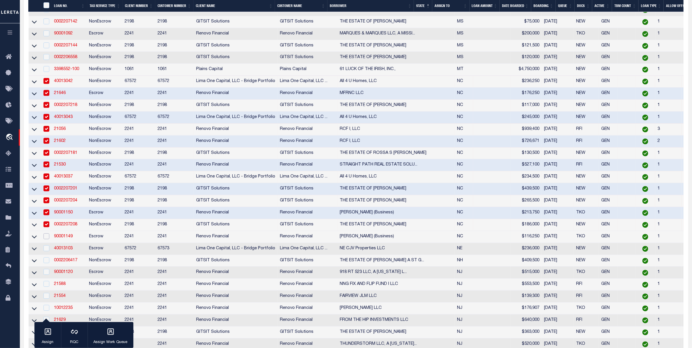
click at [48, 239] on input "checkbox" at bounding box center [47, 236] width 6 height 6
checkbox input "true"
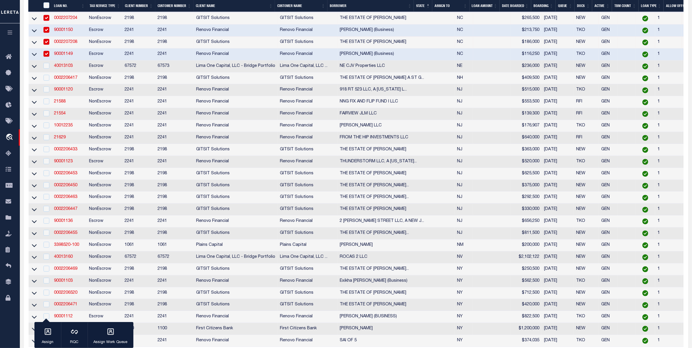
scroll to position [2336, 0]
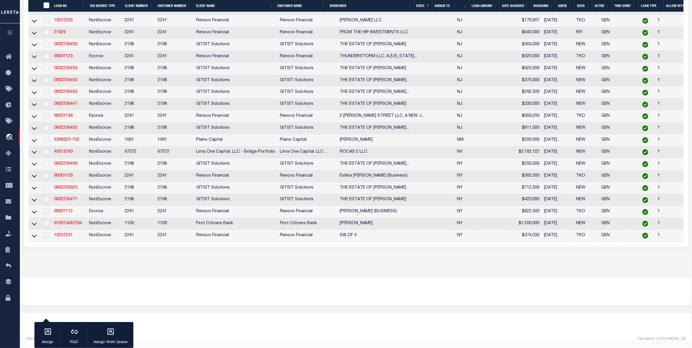
click at [43, 167] on div at bounding box center [45, 164] width 7 height 6
checkbox input "true"
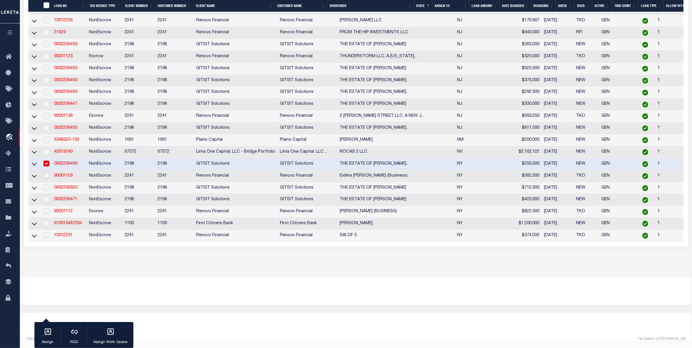
drag, startPoint x: 46, startPoint y: 215, endPoint x: 47, endPoint y: 227, distance: 11.2
click at [47, 182] on td at bounding box center [46, 176] width 12 height 12
checkbox input "true"
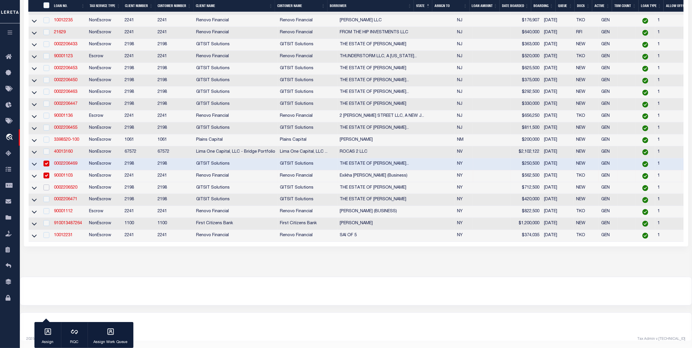
click at [47, 190] on input "checkbox" at bounding box center [47, 188] width 6 height 6
checkbox input "true"
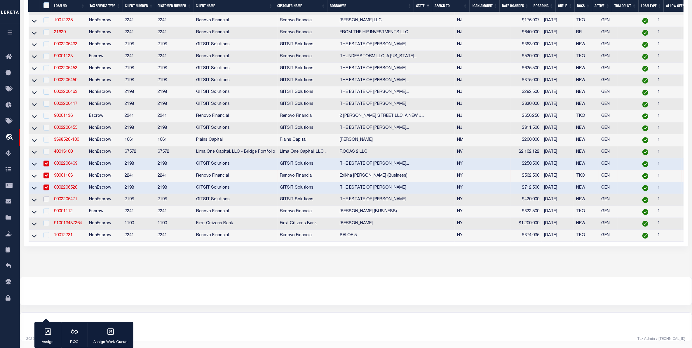
click at [47, 202] on input "checkbox" at bounding box center [47, 199] width 6 height 6
checkbox input "true"
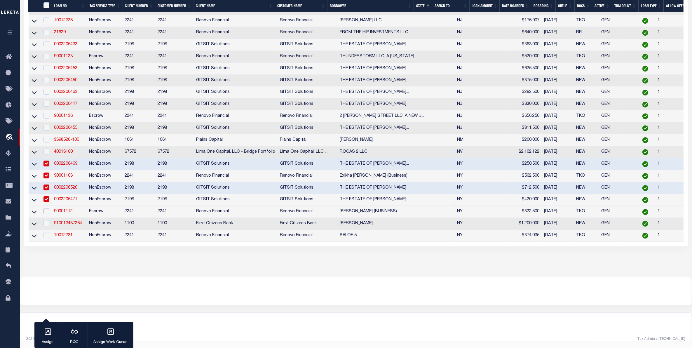
click at [46, 214] on input "checkbox" at bounding box center [47, 211] width 6 height 6
checkbox input "true"
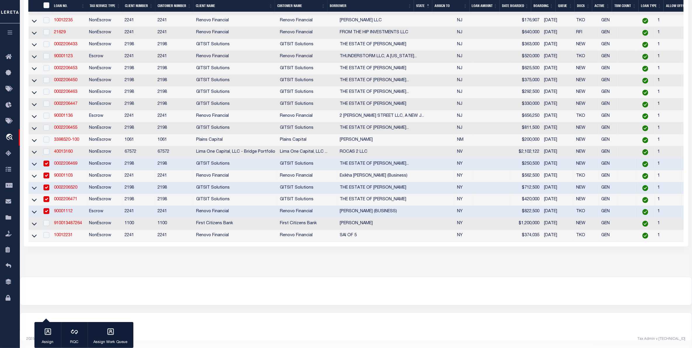
click at [47, 230] on td at bounding box center [46, 224] width 12 height 12
checkbox input "true"
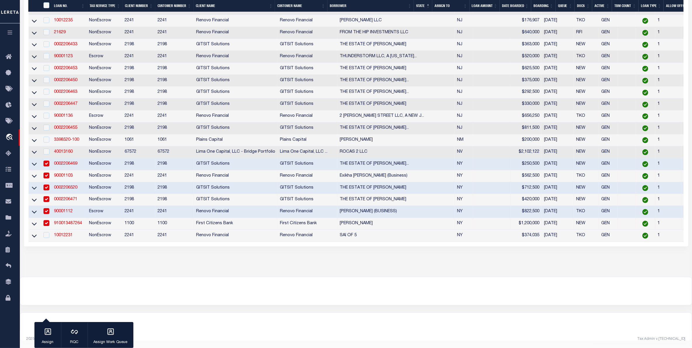
drag, startPoint x: 46, startPoint y: 278, endPoint x: 46, endPoint y: 286, distance: 7.3
click at [47, 239] on div at bounding box center [45, 235] width 7 height 6
checkbox input "true"
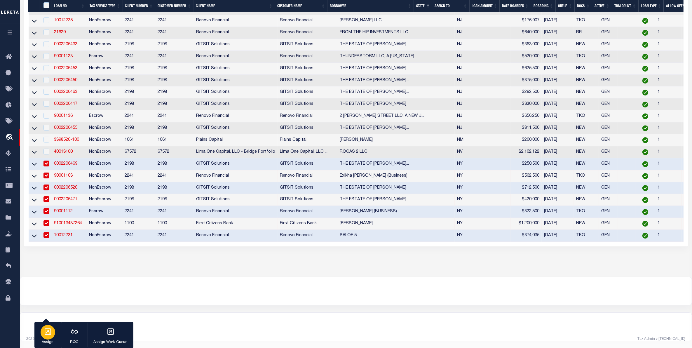
click at [52, 331] on div "button" at bounding box center [48, 332] width 15 height 15
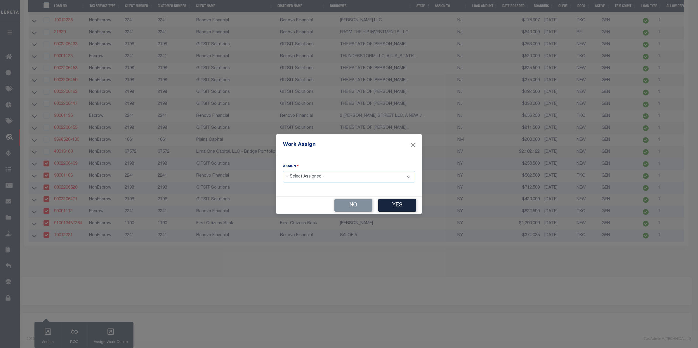
click at [339, 170] on div "Assign - Select Assigned - --Unassigned-- Abdul Muzain Adrienne Cayea Agustin F…" at bounding box center [349, 172] width 132 height 19
click at [341, 175] on select "- Select Assigned - --Unassigned-- Abdul Muzain Adrienne Cayea Agustin Fernande…" at bounding box center [349, 176] width 132 height 11
select select "[PERSON_NAME]"
click at [283, 171] on select "- Select Assigned - --Unassigned-- Abdul Muzain Adrienne Cayea Agustin Fernande…" at bounding box center [349, 176] width 132 height 11
click at [405, 204] on button "Yes" at bounding box center [397, 205] width 38 height 13
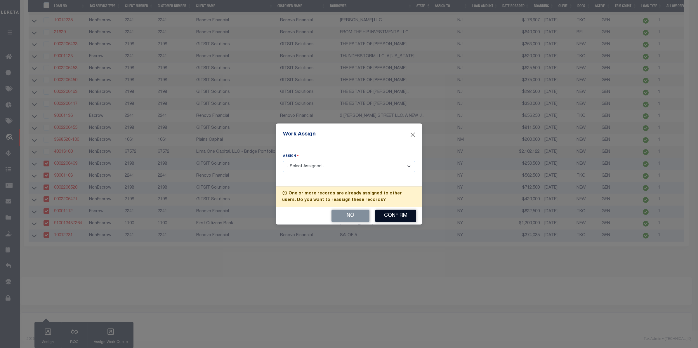
click at [401, 214] on button "Confirm" at bounding box center [395, 216] width 41 height 13
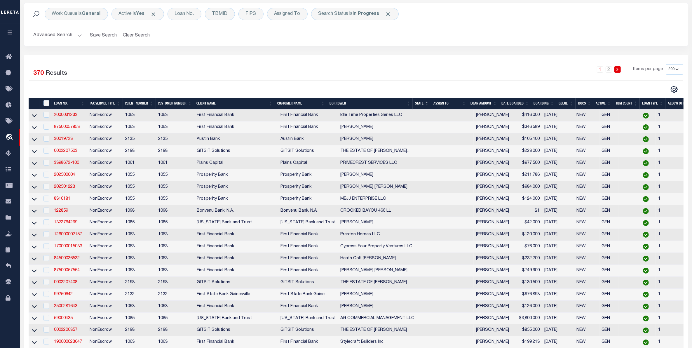
scroll to position [0, 0]
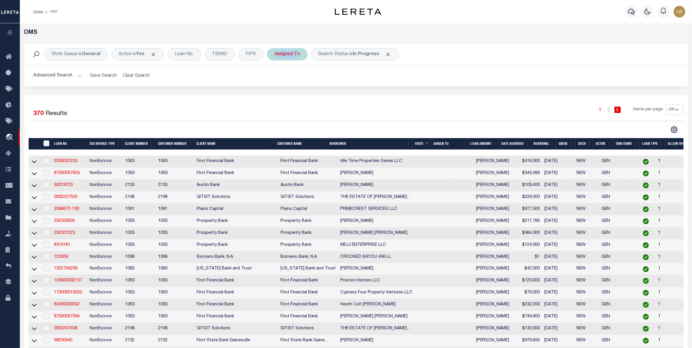
click at [287, 58] on div "Assigned To" at bounding box center [287, 54] width 41 height 12
click at [295, 86] on select "--Unassigned-- Abdul Muzain Adrienne Cayea Agustin Fernandez Ahmad Darwish Albe…" at bounding box center [318, 82] width 86 height 11
select select "[PERSON_NAME]"
click at [275, 78] on select "--Unassigned-- Abdul Muzain Adrienne Cayea Agustin Fernandez Ahmad Darwish Albe…" at bounding box center [318, 82] width 86 height 11
click at [359, 94] on input "Apply" at bounding box center [351, 96] width 17 height 10
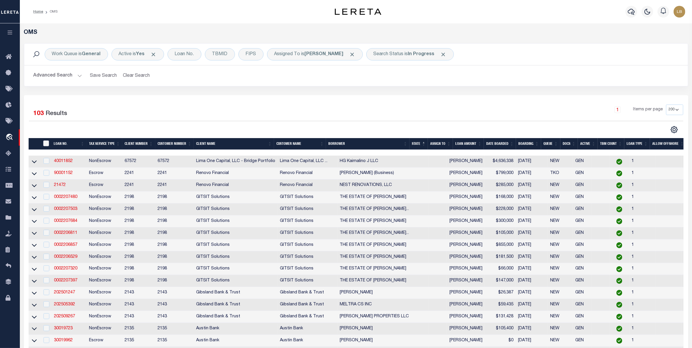
click at [47, 144] on input "" at bounding box center [46, 143] width 6 height 6
checkbox input "true"
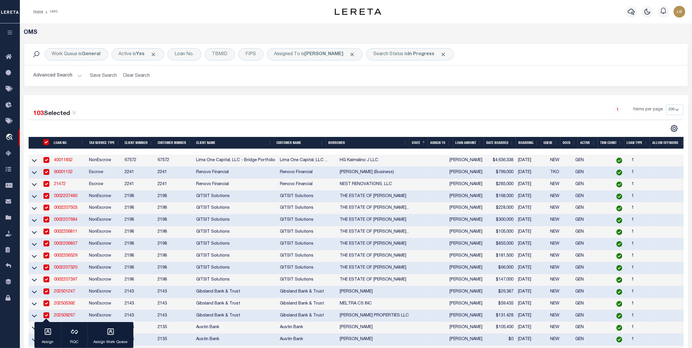
checkbox input "true"
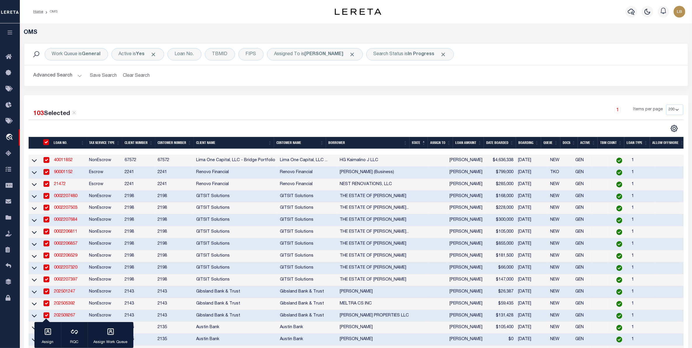
checkbox input "true"
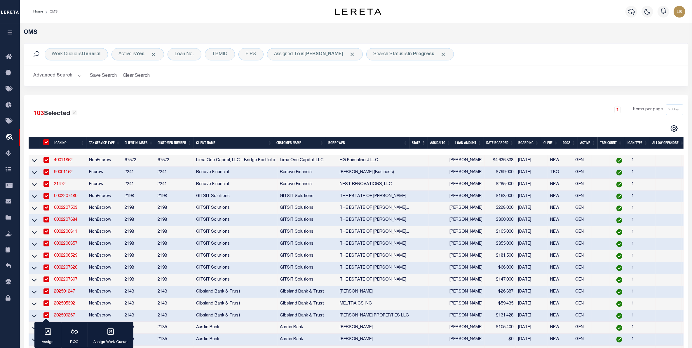
checkbox input "true"
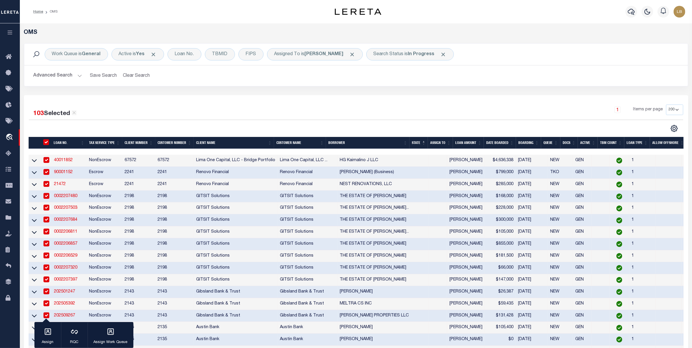
checkbox input "true"
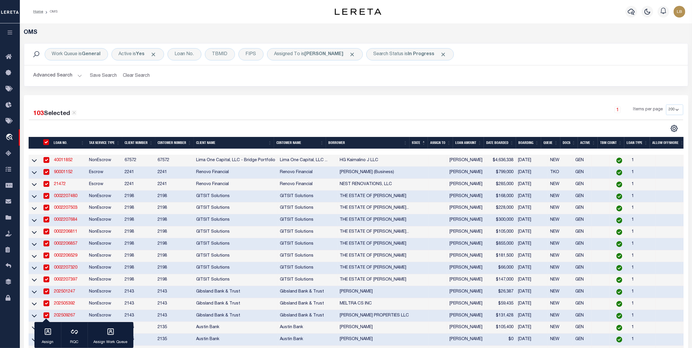
checkbox input "true"
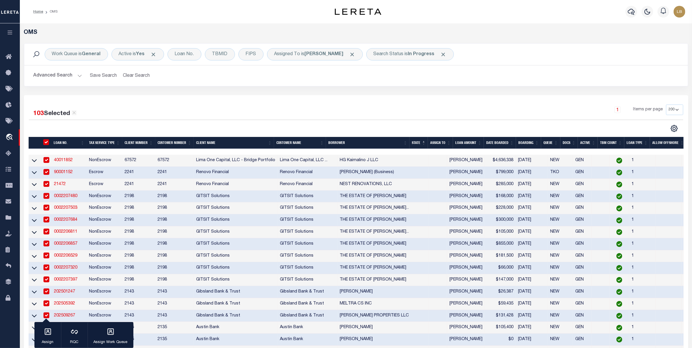
checkbox input "true"
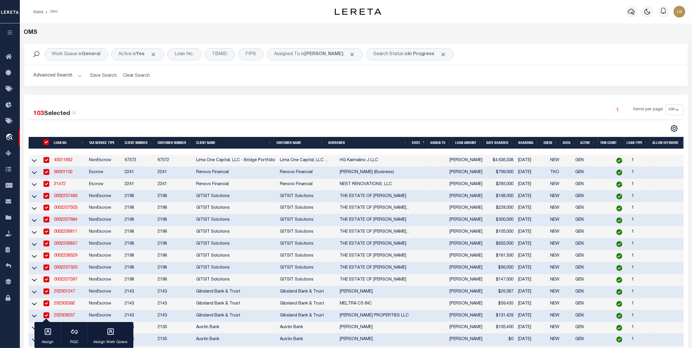
checkbox input "true"
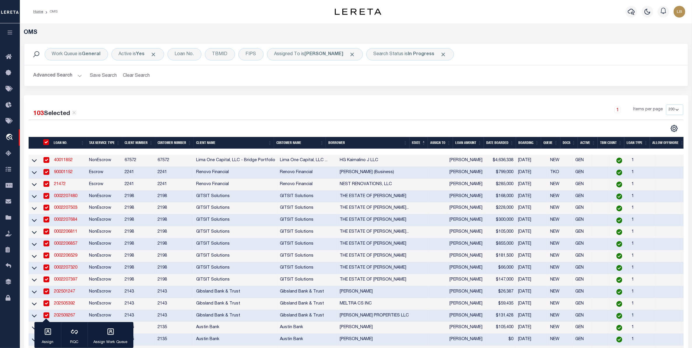
checkbox input "true"
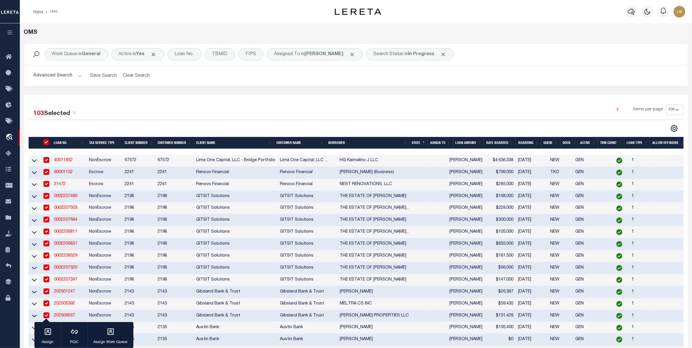
checkbox input "true"
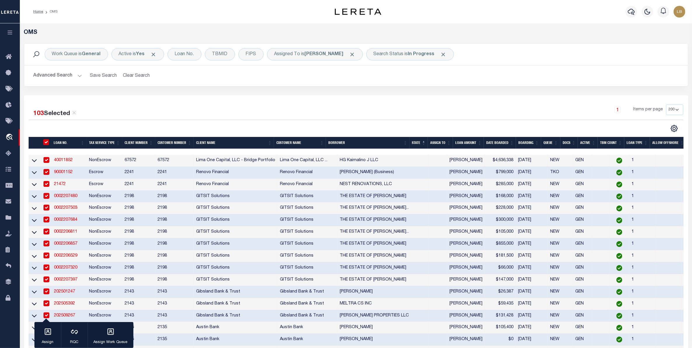
checkbox input "true"
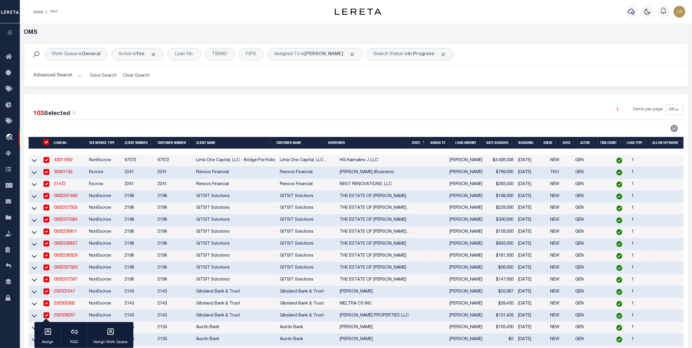
checkbox input "true"
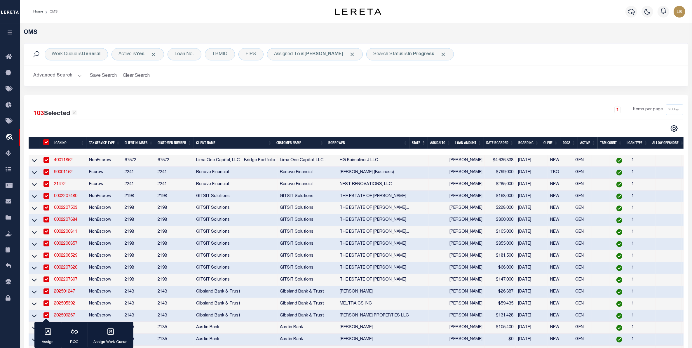
checkbox input "true"
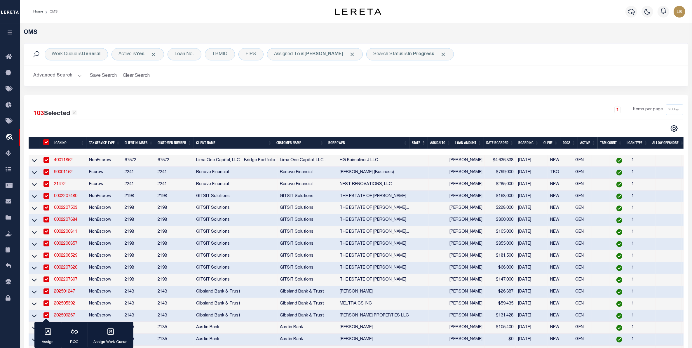
checkbox input "true"
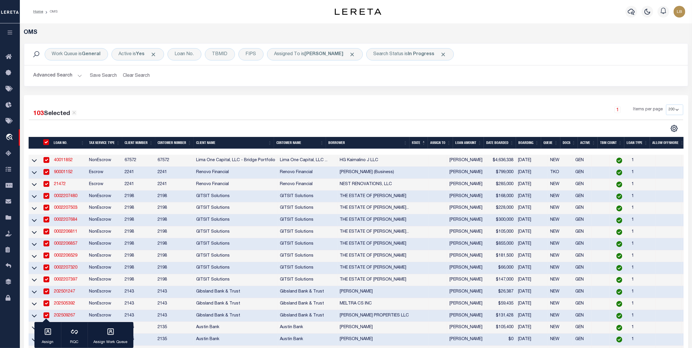
checkbox input "true"
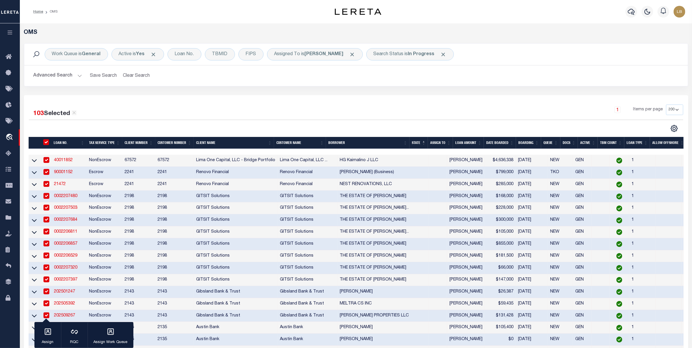
checkbox input "true"
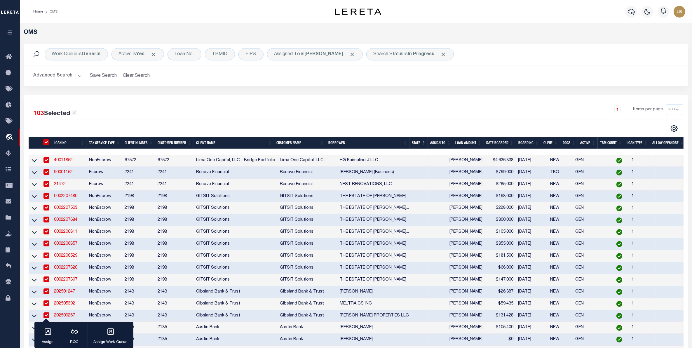
checkbox input "true"
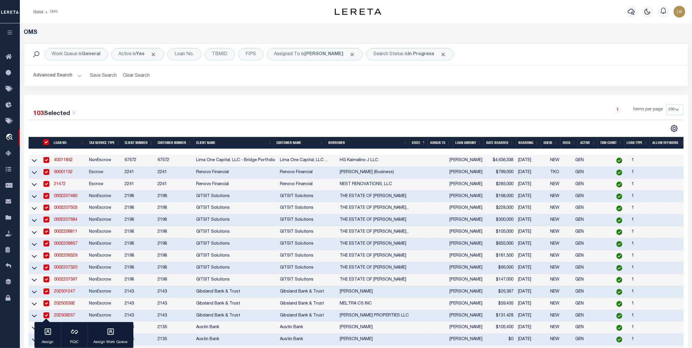
checkbox input "true"
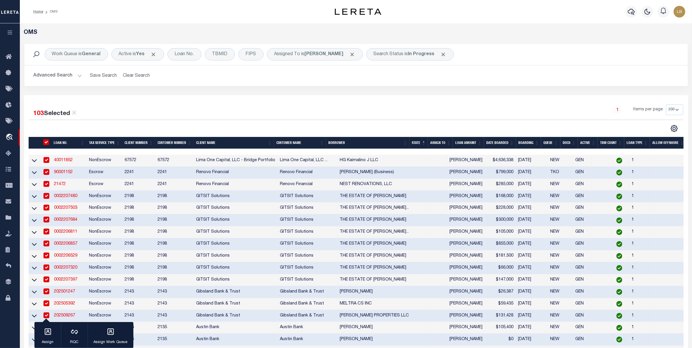
checkbox input "true"
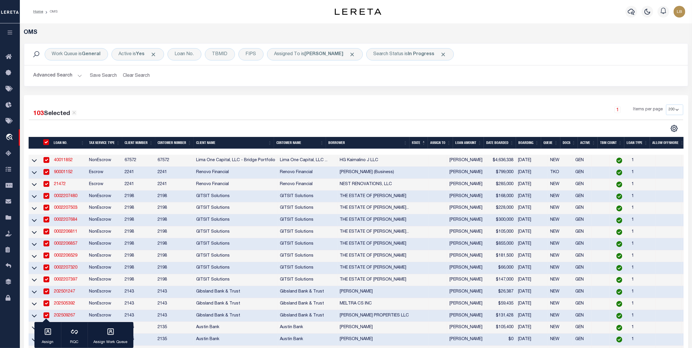
checkbox input "true"
click at [118, 333] on button "Assign Work Queue" at bounding box center [111, 335] width 46 height 26
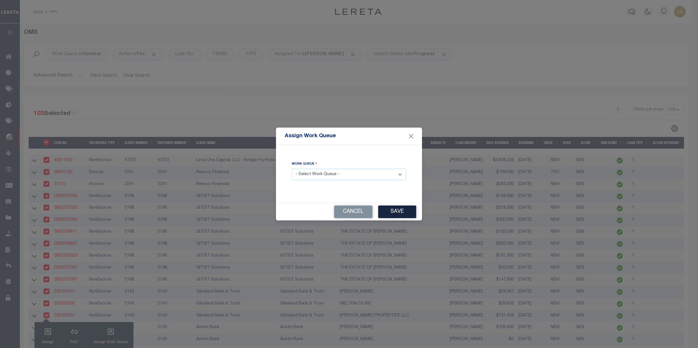
click at [342, 171] on select "- Select Work Queue - factRSystems General ThoughtFocus" at bounding box center [349, 174] width 114 height 11
click at [292, 169] on select "- Select Work Queue - factRSystems General ThoughtFocus" at bounding box center [349, 174] width 114 height 11
click at [399, 212] on button "Save" at bounding box center [397, 212] width 38 height 13
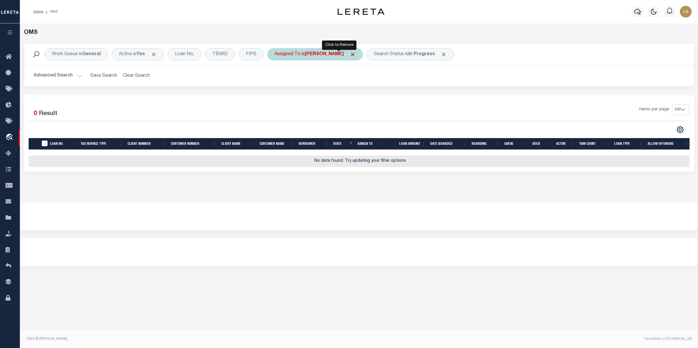
click at [350, 53] on span "Click to Remove" at bounding box center [353, 54] width 6 height 6
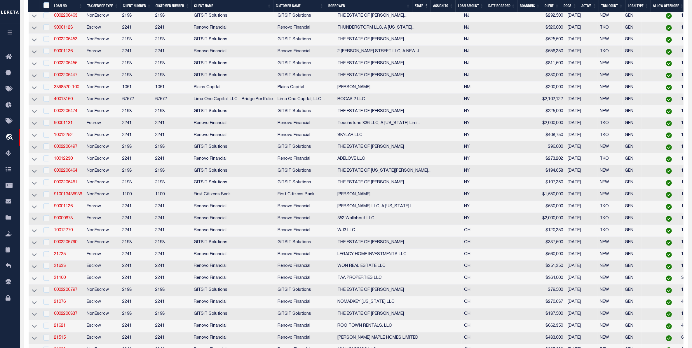
scroll to position [1205, 0]
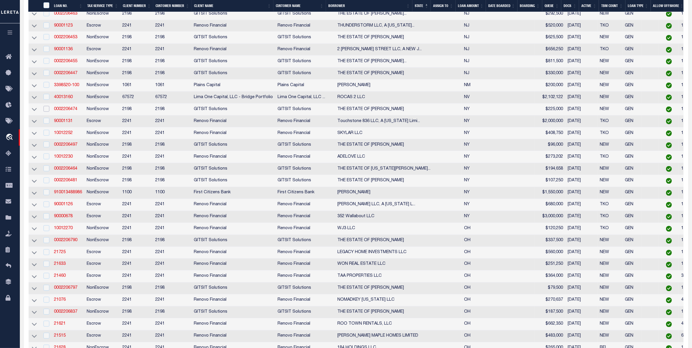
click at [46, 112] on input "checkbox" at bounding box center [47, 109] width 6 height 6
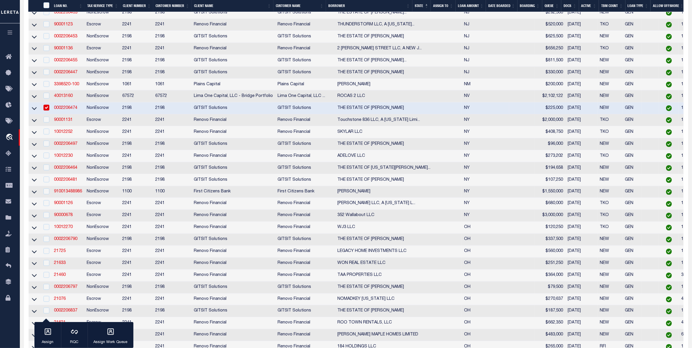
click at [43, 123] on div at bounding box center [45, 120] width 7 height 6
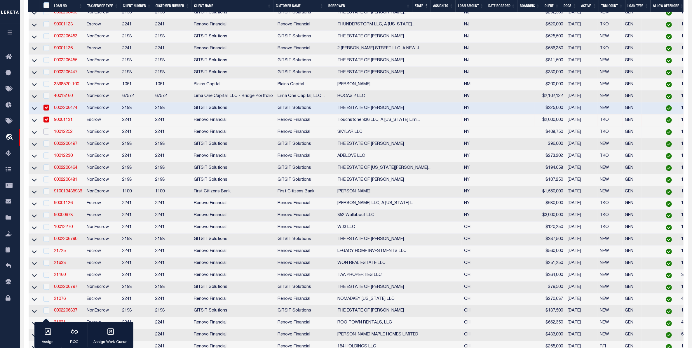
click at [47, 135] on input "checkbox" at bounding box center [47, 132] width 6 height 6
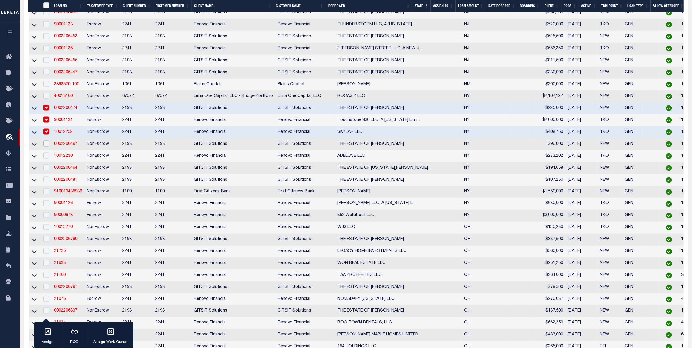
click at [49, 147] on input "checkbox" at bounding box center [47, 144] width 6 height 6
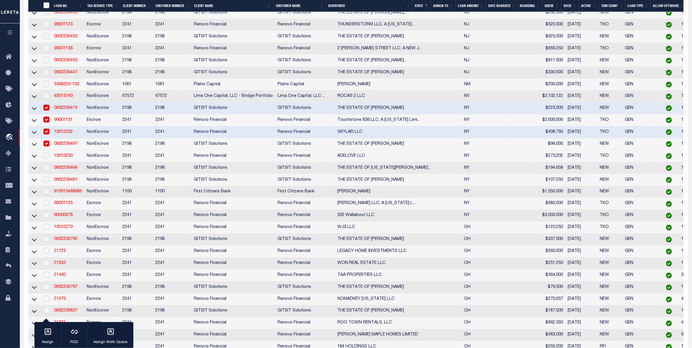
click at [44, 162] on td at bounding box center [46, 156] width 12 height 12
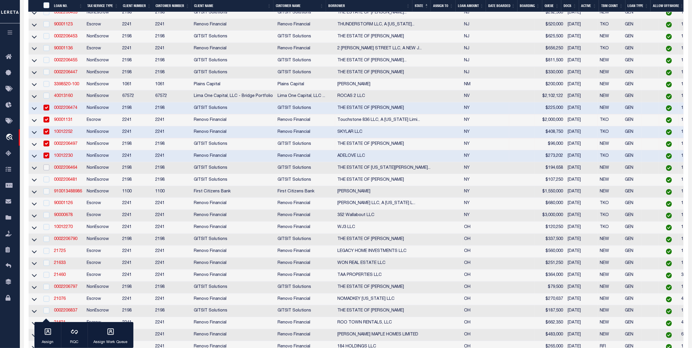
drag, startPoint x: 47, startPoint y: 210, endPoint x: 44, endPoint y: 229, distance: 19.7
click at [48, 174] on td at bounding box center [46, 168] width 12 height 12
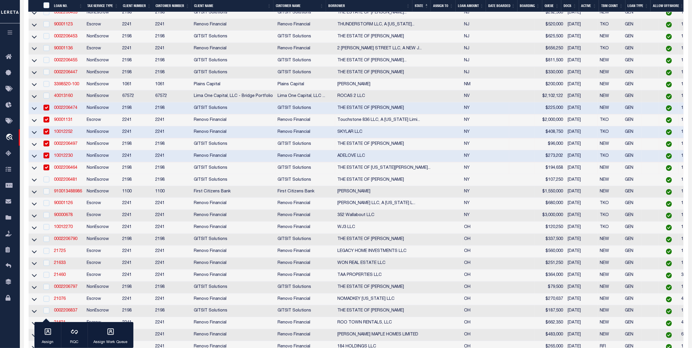
click at [47, 186] on td at bounding box center [46, 180] width 12 height 12
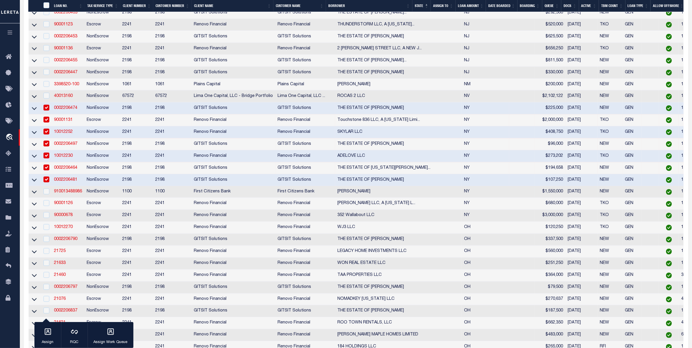
click at [46, 195] on div at bounding box center [45, 192] width 7 height 6
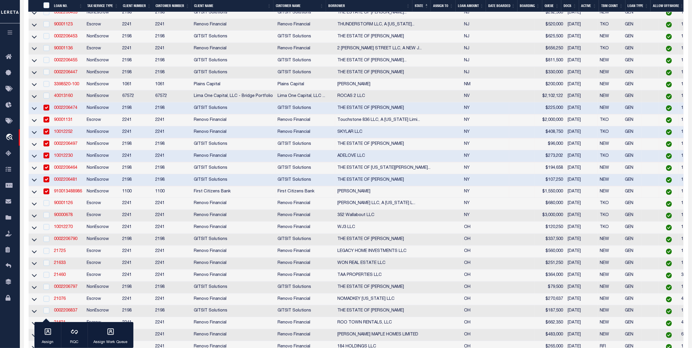
click at [47, 210] on td at bounding box center [46, 204] width 12 height 12
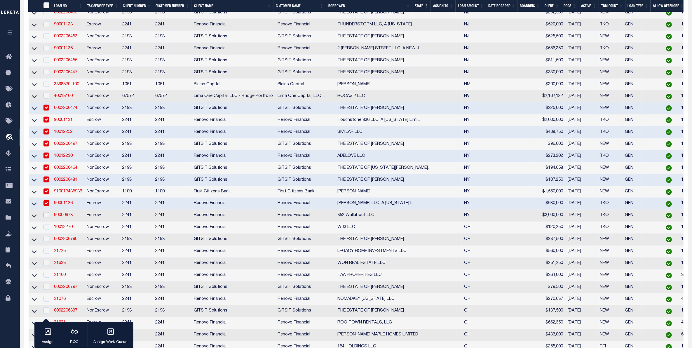
click at [46, 218] on input "checkbox" at bounding box center [47, 215] width 6 height 6
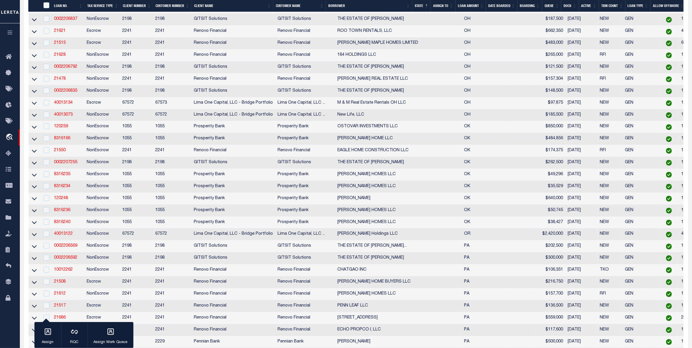
scroll to position [1643, 0]
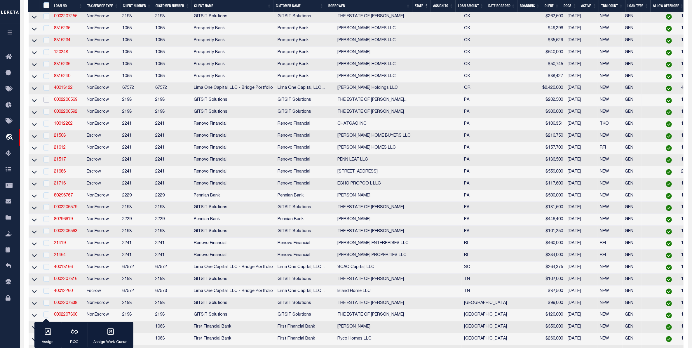
click at [45, 102] on input "checkbox" at bounding box center [47, 100] width 6 height 6
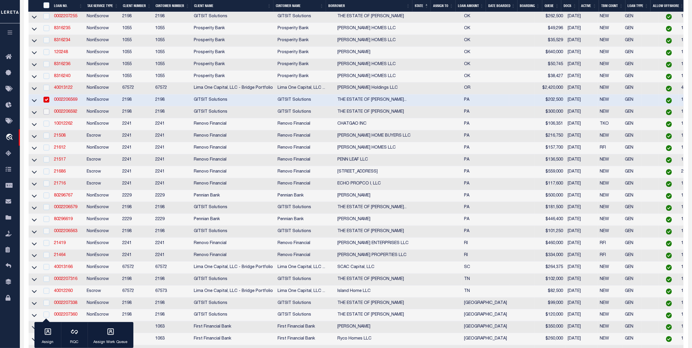
click at [47, 114] on input "checkbox" at bounding box center [47, 112] width 6 height 6
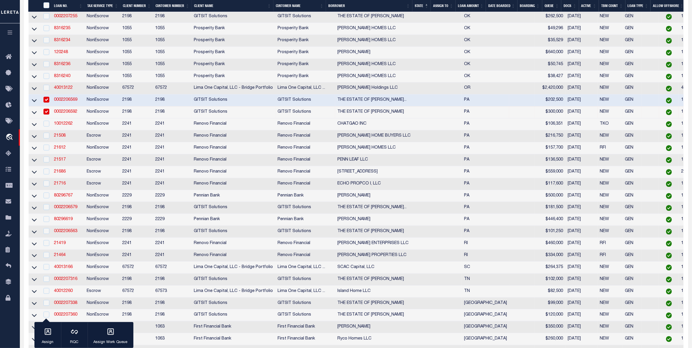
click at [46, 130] on td at bounding box center [46, 124] width 12 height 12
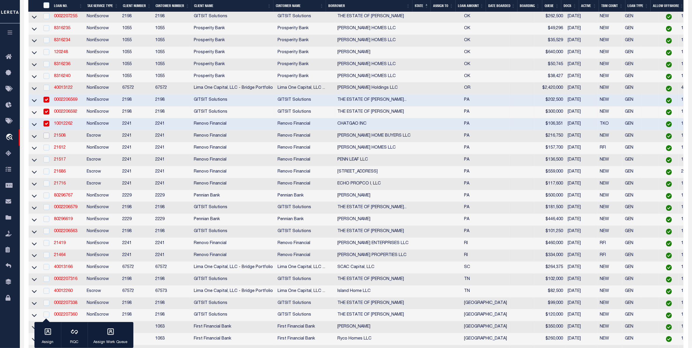
click at [48, 138] on input "checkbox" at bounding box center [47, 136] width 6 height 6
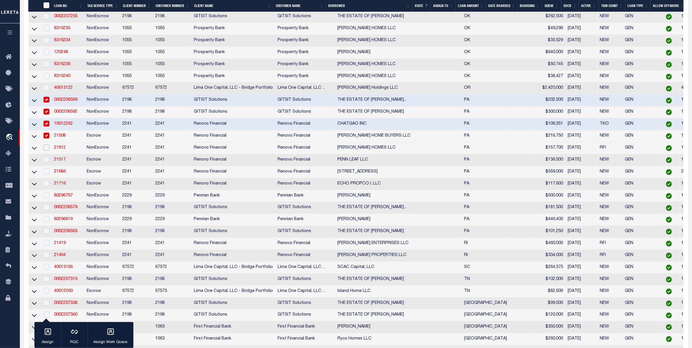
click at [48, 150] on input "checkbox" at bounding box center [47, 148] width 6 height 6
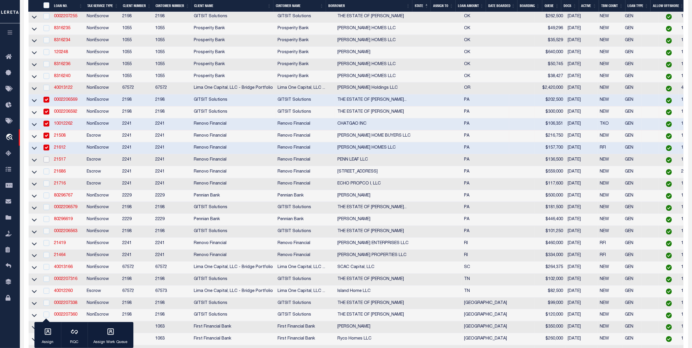
click at [46, 162] on input "checkbox" at bounding box center [47, 160] width 6 height 6
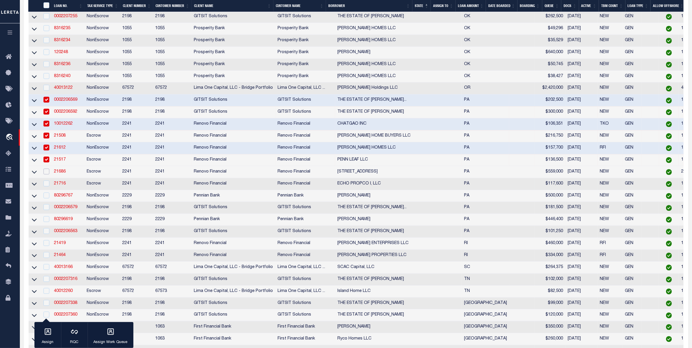
click at [47, 174] on input "checkbox" at bounding box center [47, 171] width 6 height 6
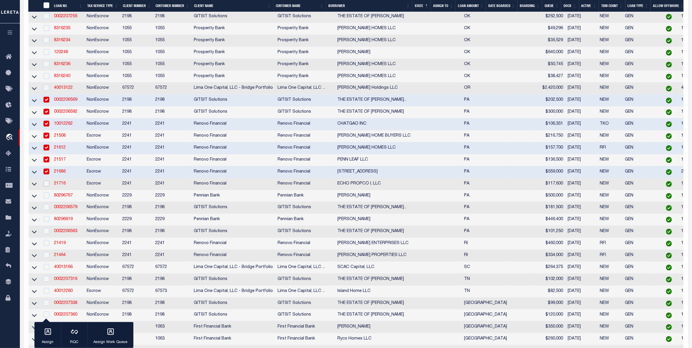
click at [44, 186] on input "checkbox" at bounding box center [47, 183] width 6 height 6
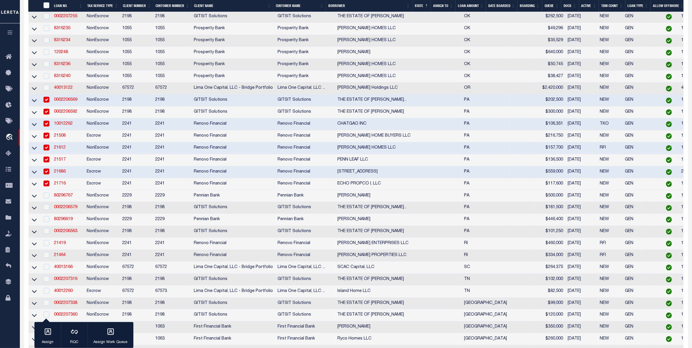
click at [46, 202] on td at bounding box center [46, 196] width 12 height 12
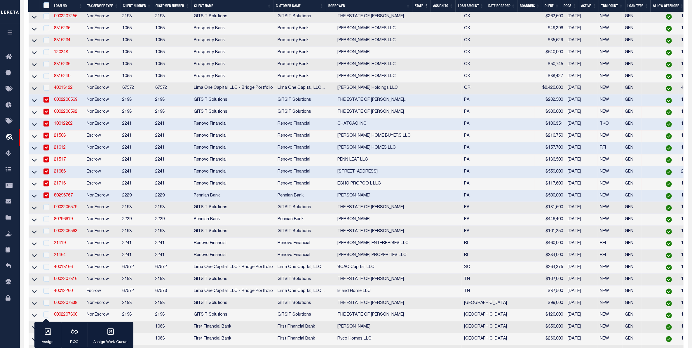
click at [49, 211] on div at bounding box center [45, 207] width 7 height 6
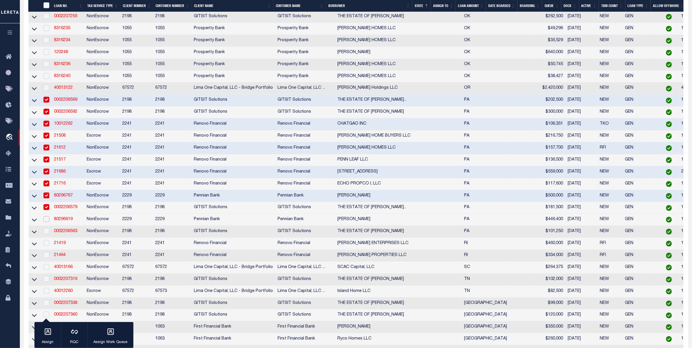
click at [47, 222] on input "checkbox" at bounding box center [47, 219] width 6 height 6
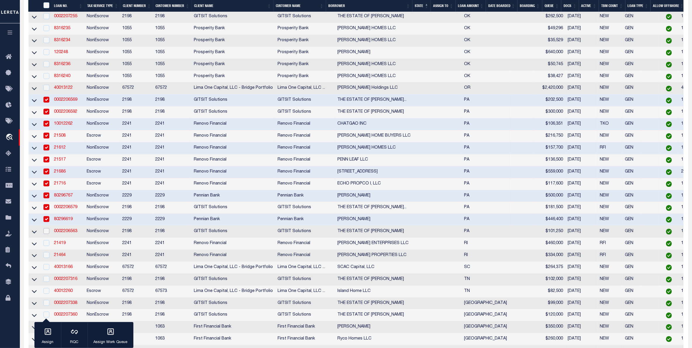
click at [46, 234] on input "checkbox" at bounding box center [47, 231] width 6 height 6
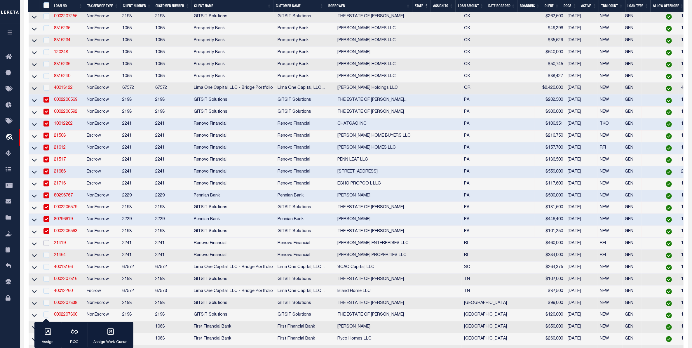
click at [48, 246] on input "checkbox" at bounding box center [47, 243] width 6 height 6
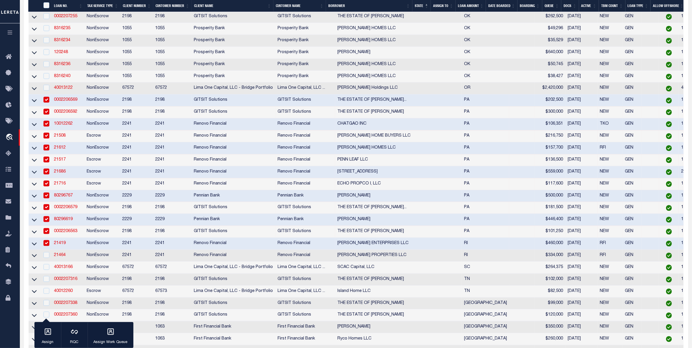
click at [48, 246] on input "checkbox" at bounding box center [47, 243] width 6 height 6
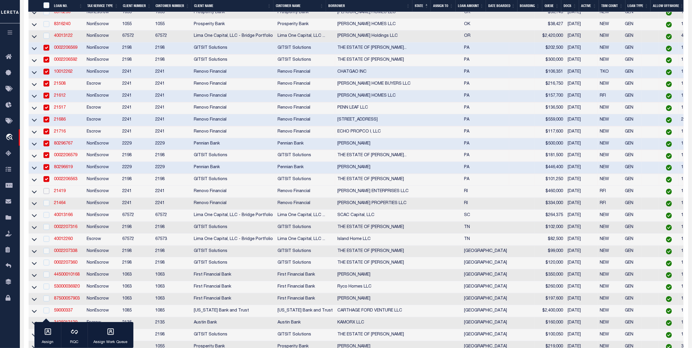
scroll to position [1716, 0]
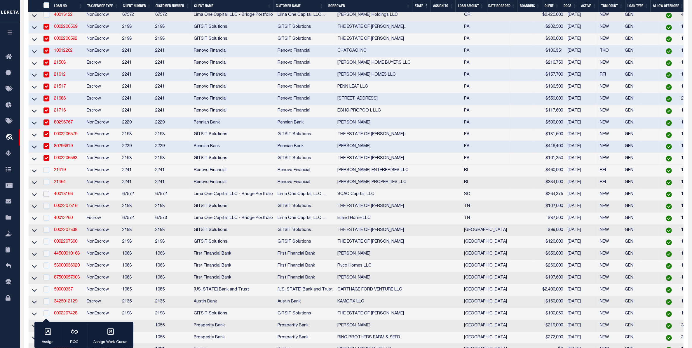
click at [44, 197] on input "checkbox" at bounding box center [47, 194] width 6 height 6
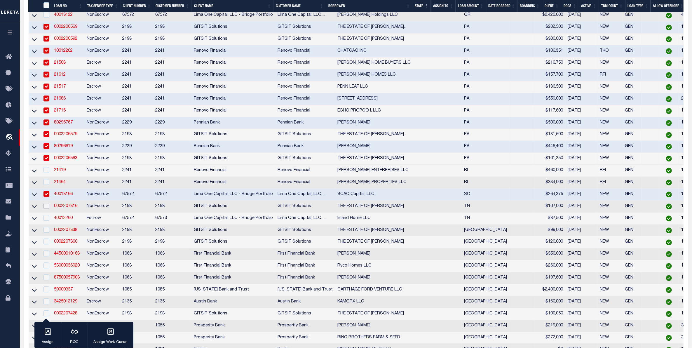
click at [48, 209] on input "checkbox" at bounding box center [47, 206] width 6 height 6
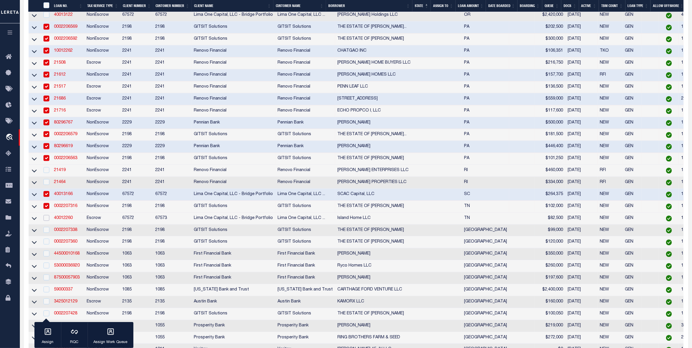
drag, startPoint x: 46, startPoint y: 279, endPoint x: 44, endPoint y: 295, distance: 16.5
click at [46, 221] on input "checkbox" at bounding box center [47, 218] width 6 height 6
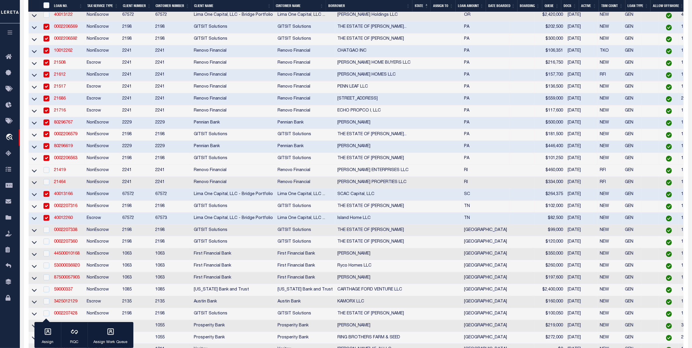
click at [46, 237] on td at bounding box center [46, 231] width 12 height 12
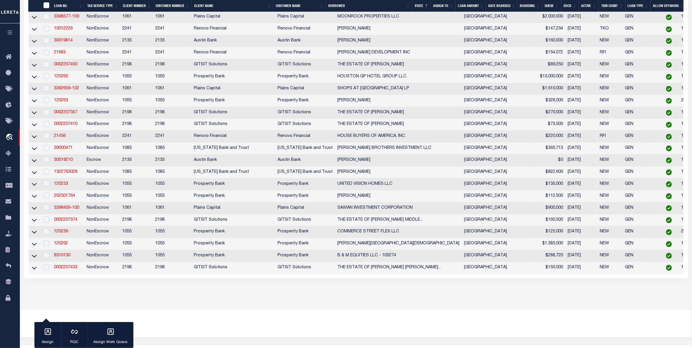
scroll to position [2380, 0]
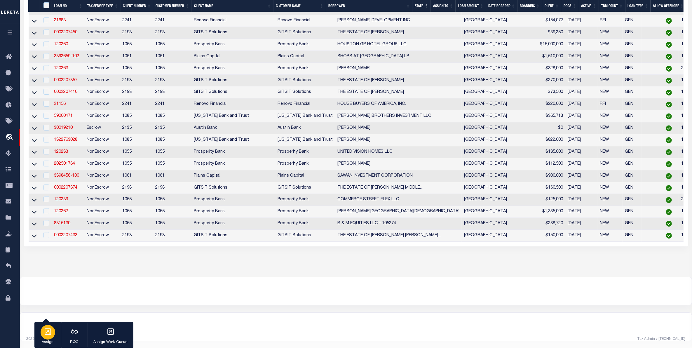
click at [48, 333] on icon "button" at bounding box center [48, 332] width 8 height 8
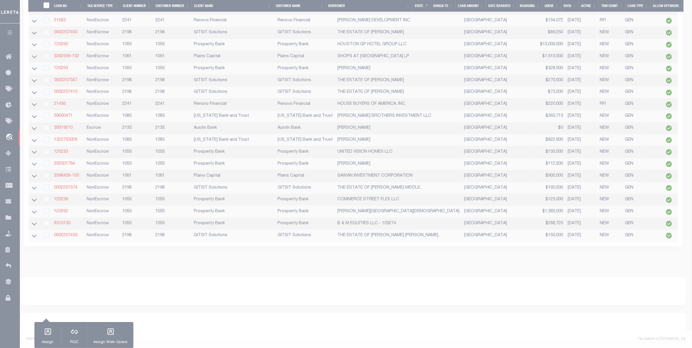
scroll to position [2376, 0]
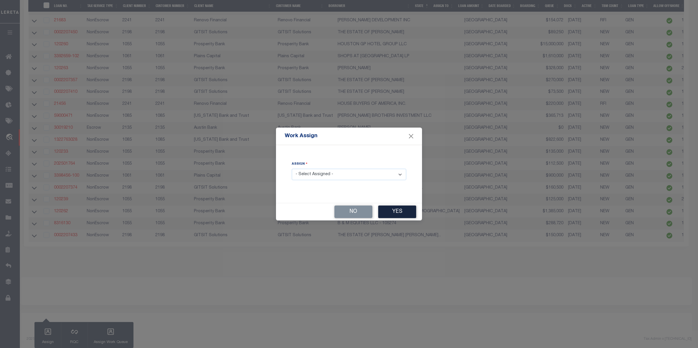
click at [330, 176] on select "- Select Assigned - --Unassigned-- Abdul Muzain Adrienne Cayea Agustin Fernande…" at bounding box center [349, 174] width 114 height 11
click at [292, 169] on select "- Select Assigned - --Unassigned-- Abdul Muzain Adrienne Cayea Agustin Fernande…" at bounding box center [349, 174] width 114 height 11
click at [395, 214] on button "Yes" at bounding box center [397, 212] width 38 height 13
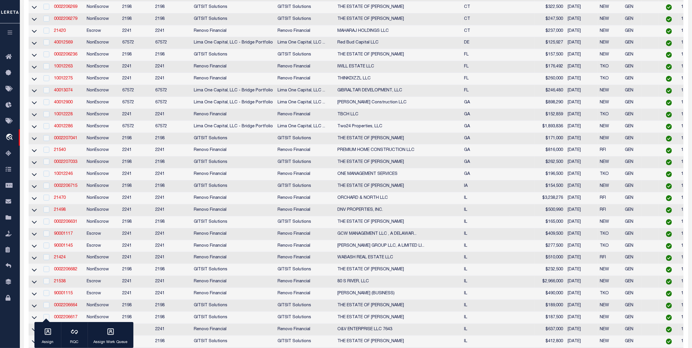
scroll to position [0, 0]
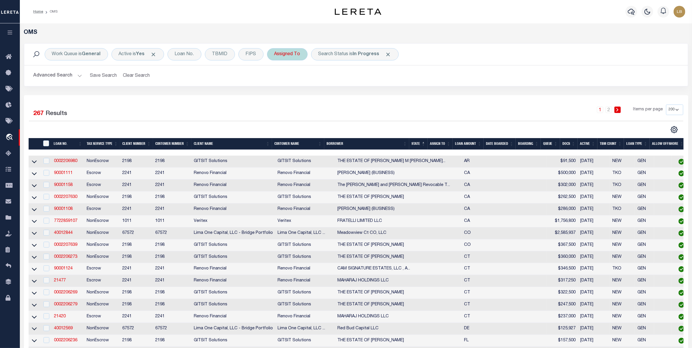
click at [283, 56] on div "Assigned To" at bounding box center [287, 54] width 41 height 12
click at [294, 83] on select "--Unassigned-- Abdul Muzain Adrienne Cayea Agustin Fernandez Ahmad Darwish Albe…" at bounding box center [318, 82] width 86 height 11
click at [275, 78] on select "--Unassigned-- Abdul Muzain Adrienne Cayea Agustin Fernandez Ahmad Darwish Albe…" at bounding box center [318, 82] width 86 height 11
click at [358, 91] on input "Apply" at bounding box center [351, 96] width 17 height 10
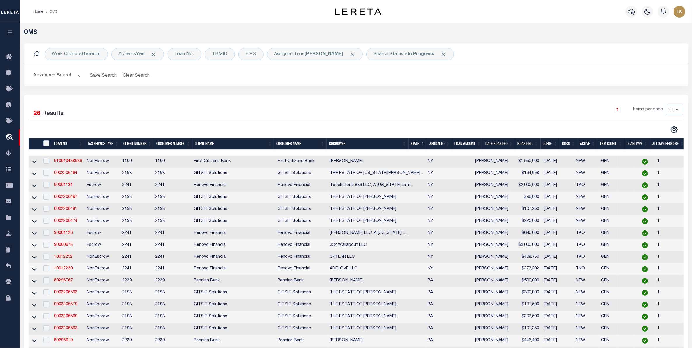
click at [49, 141] on div "" at bounding box center [47, 143] width 10 height 6
click at [45, 146] on input "" at bounding box center [47, 143] width 6 height 6
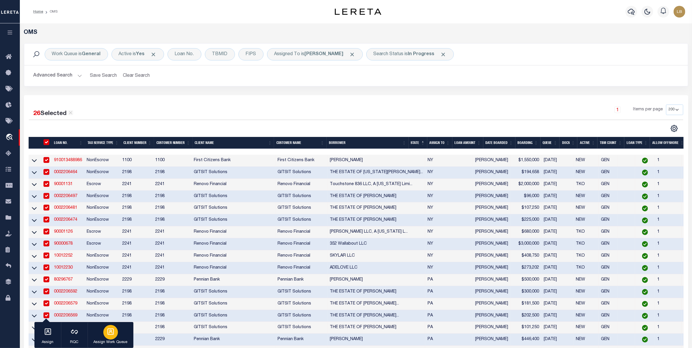
click at [110, 331] on icon "button" at bounding box center [111, 332] width 8 height 8
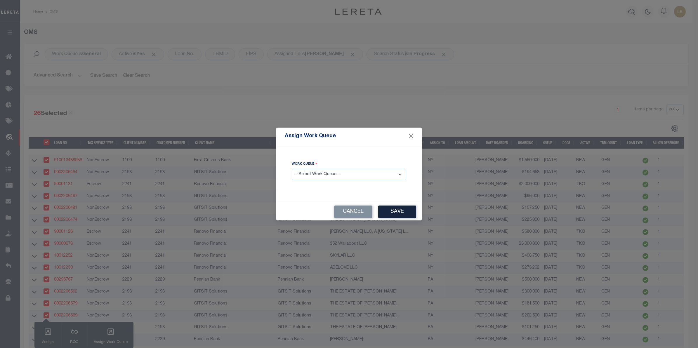
click at [327, 170] on select "- Select Work Queue - factRSystems General ThoughtFocus" at bounding box center [349, 174] width 114 height 11
click at [292, 169] on select "- Select Work Queue - factRSystems General ThoughtFocus" at bounding box center [349, 174] width 114 height 11
click at [398, 211] on button "Save" at bounding box center [397, 212] width 38 height 13
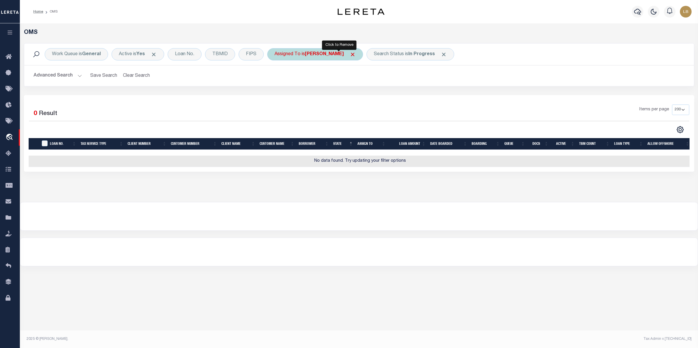
click at [350, 53] on span "Click to Remove" at bounding box center [353, 54] width 6 height 6
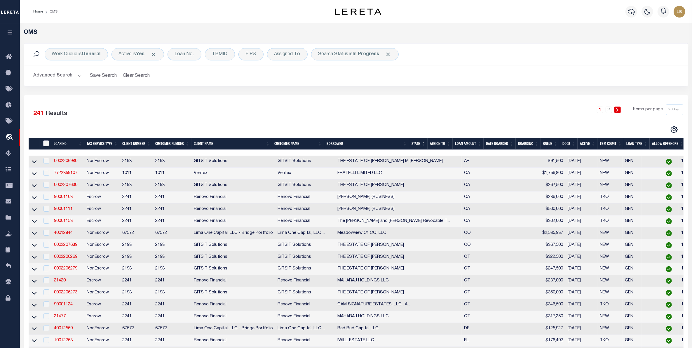
click at [47, 145] on input "" at bounding box center [46, 143] width 6 height 6
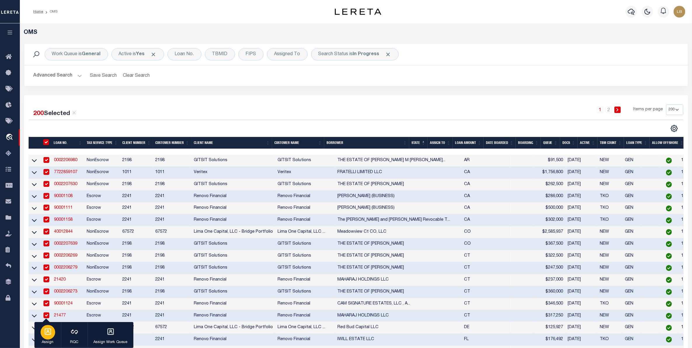
click at [51, 333] on icon "button" at bounding box center [48, 332] width 8 height 8
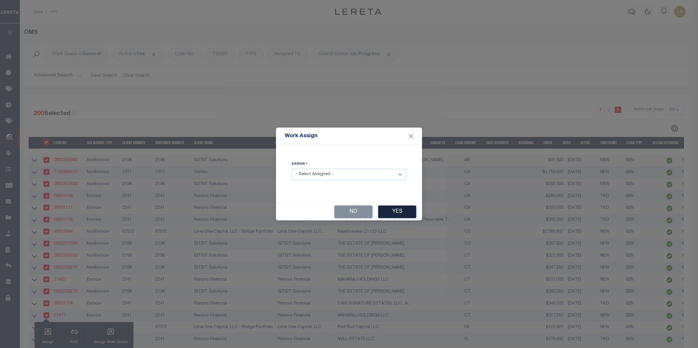
click at [328, 174] on select "- Select Assigned - --Unassigned-- Abdul Muzain Adrienne Cayea Agustin Fernande…" at bounding box center [349, 174] width 114 height 11
click at [292, 169] on select "- Select Assigned - --Unassigned-- Abdul Muzain Adrienne Cayea Agustin Fernande…" at bounding box center [349, 174] width 114 height 11
click at [399, 211] on button "Yes" at bounding box center [397, 212] width 38 height 13
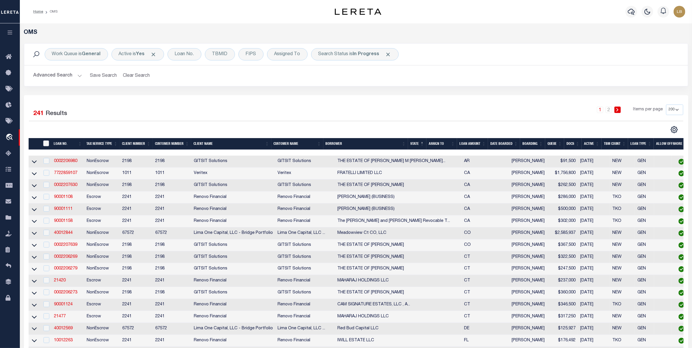
click at [47, 145] on input "" at bounding box center [46, 143] width 6 height 6
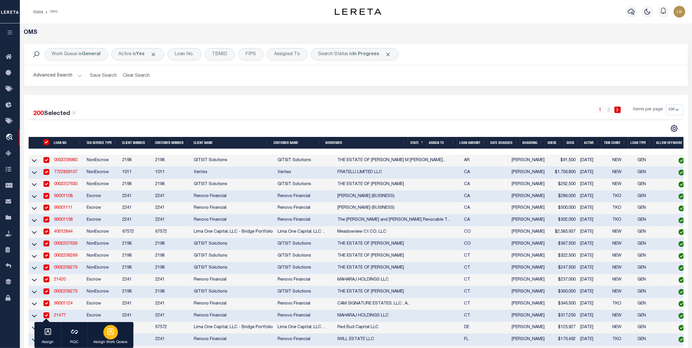
click at [113, 333] on icon "button" at bounding box center [111, 332] width 8 height 8
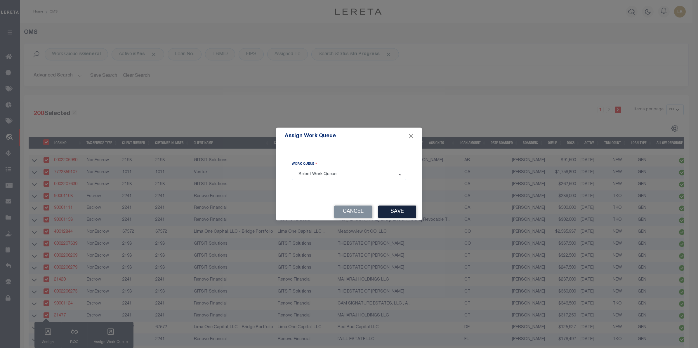
click at [329, 175] on select "- Select Work Queue - factRSystems General ThoughtFocus" at bounding box center [349, 174] width 114 height 11
click at [292, 169] on select "- Select Work Queue - factRSystems General ThoughtFocus" at bounding box center [349, 174] width 114 height 11
click at [401, 210] on button "Save" at bounding box center [397, 212] width 38 height 13
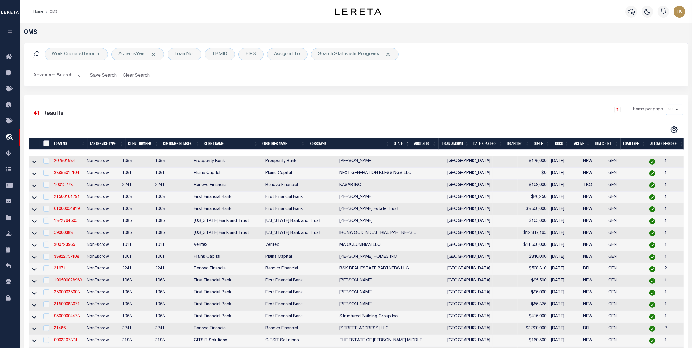
click at [46, 145] on input "" at bounding box center [47, 143] width 6 height 6
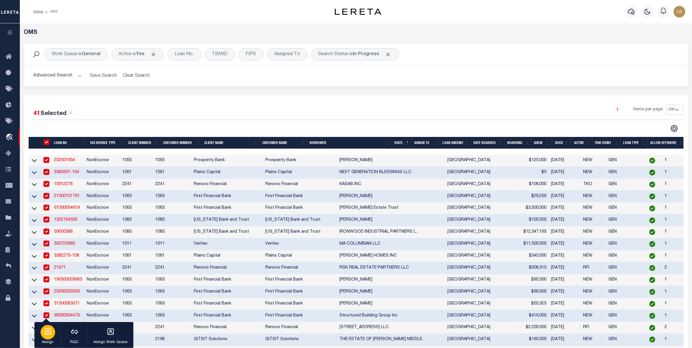
click at [51, 333] on icon "button" at bounding box center [48, 332] width 8 height 8
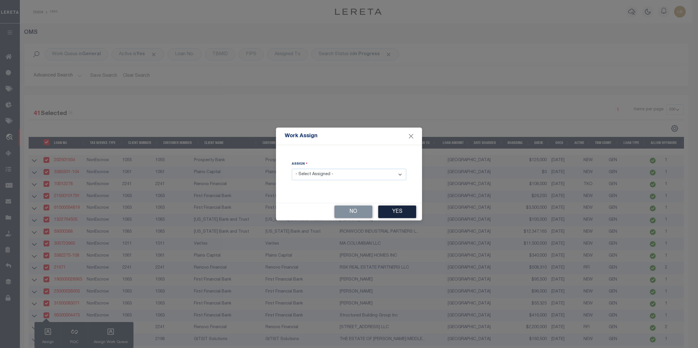
click at [345, 173] on select "- Select Assigned - --Unassigned-- Abdul Muzain Adrienne Cayea Agustin Fernande…" at bounding box center [349, 174] width 114 height 11
click at [292, 169] on select "- Select Assigned - --Unassigned-- Abdul Muzain Adrienne Cayea Agustin Fernande…" at bounding box center [349, 174] width 114 height 11
click at [397, 209] on button "Yes" at bounding box center [397, 212] width 38 height 13
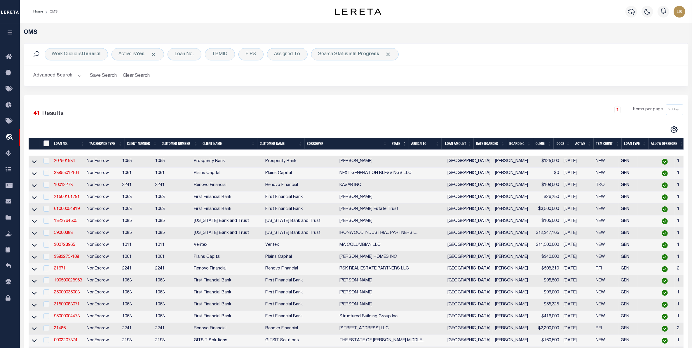
click at [46, 144] on input "" at bounding box center [47, 143] width 6 height 6
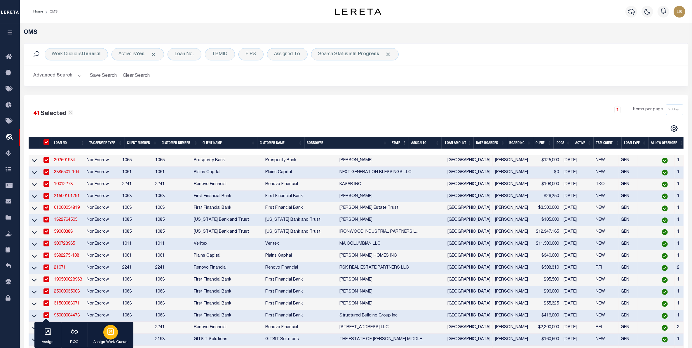
click at [110, 342] on p "Assign Work Queue" at bounding box center [111, 343] width 34 height 6
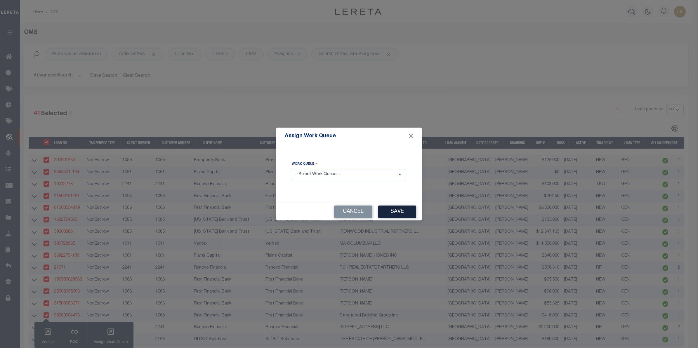
click at [339, 172] on select "- Select Work Queue - factRSystems General ThoughtFocus" at bounding box center [349, 174] width 114 height 11
click at [292, 169] on select "- Select Work Queue - factRSystems General ThoughtFocus" at bounding box center [349, 174] width 114 height 11
click at [402, 214] on button "Save" at bounding box center [397, 212] width 38 height 13
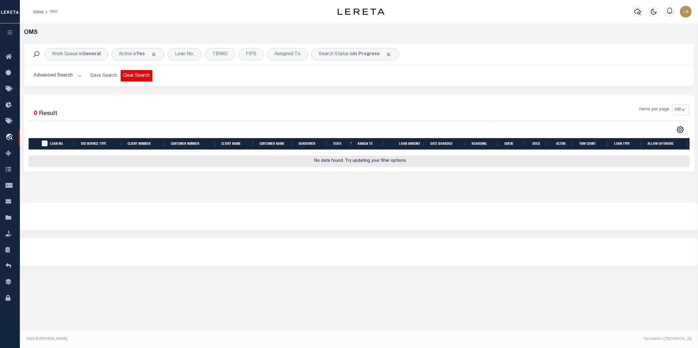
click at [130, 76] on button "Clear Search" at bounding box center [137, 75] width 32 height 11
click at [7, 56] on icon at bounding box center [10, 56] width 9 height 7
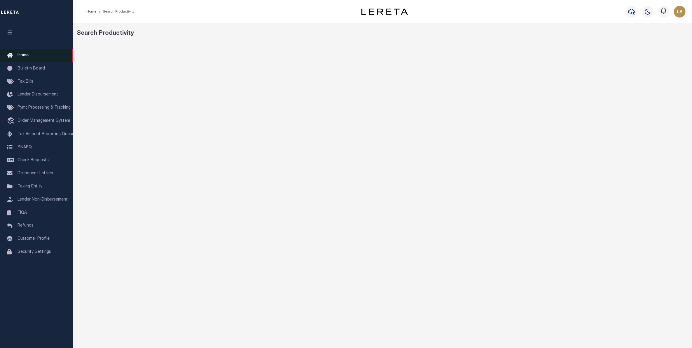
click at [22, 54] on span "Home" at bounding box center [23, 55] width 11 height 4
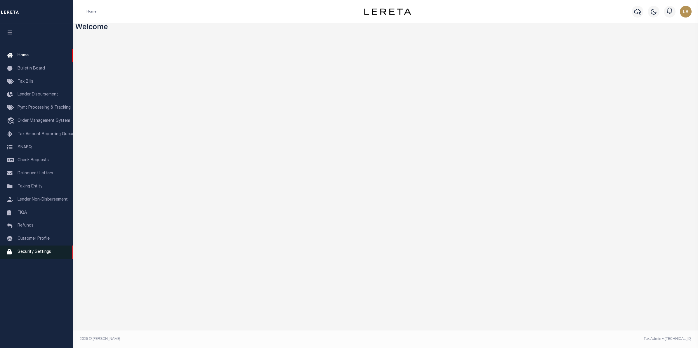
click at [34, 253] on span "Security Settings" at bounding box center [35, 252] width 34 height 4
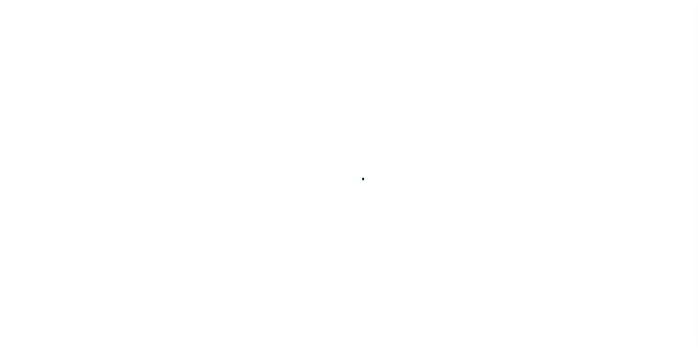
select select "100"
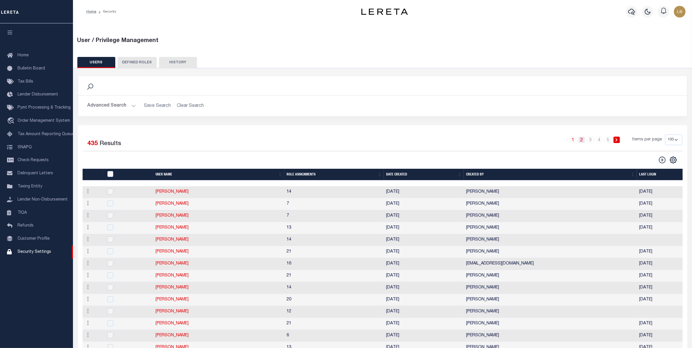
click at [584, 140] on link "2" at bounding box center [582, 140] width 6 height 6
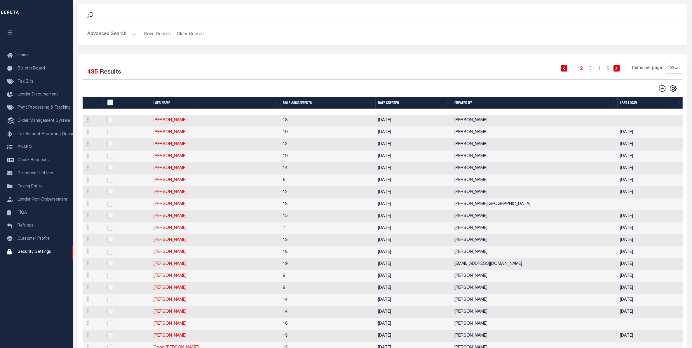
scroll to position [12, 0]
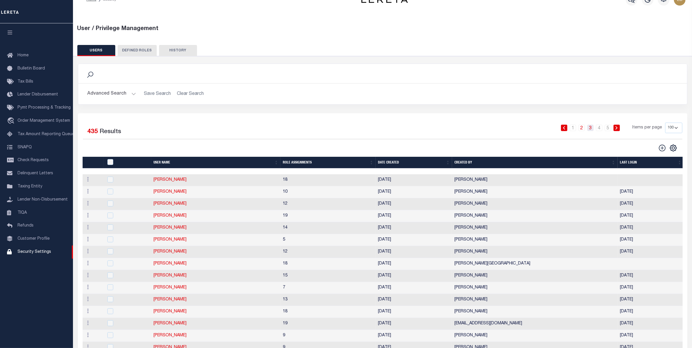
click at [591, 127] on link "3" at bounding box center [591, 128] width 6 height 6
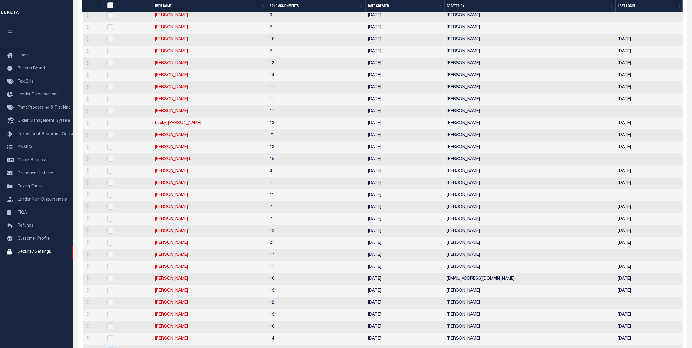
scroll to position [413, 0]
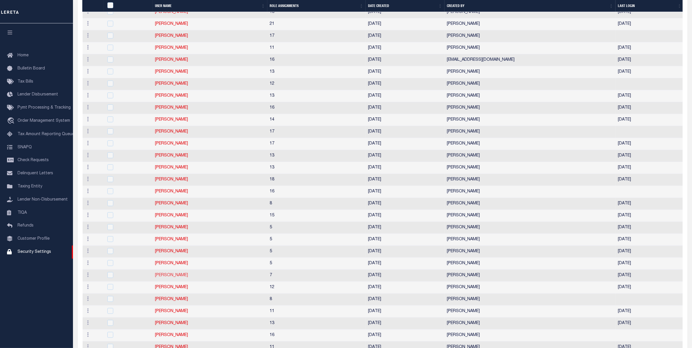
click at [174, 277] on link "[PERSON_NAME]" at bounding box center [171, 275] width 33 height 4
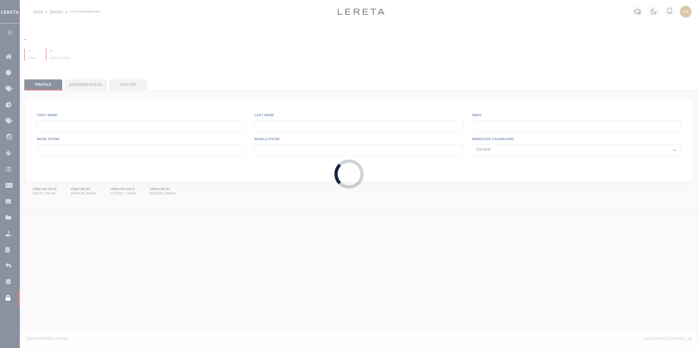
type input "McReynolds"
type input "Michael"
type input "mmcreynolds@lereta.net"
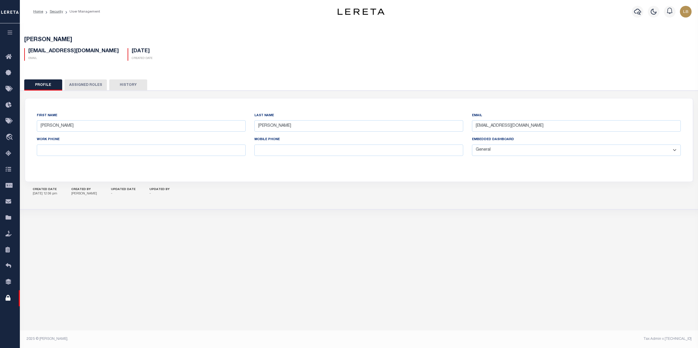
click at [84, 85] on button "Assigned Roles" at bounding box center [86, 84] width 42 height 11
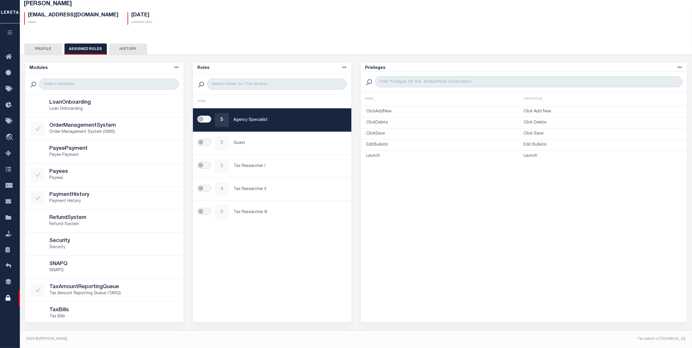
scroll to position [149, 0]
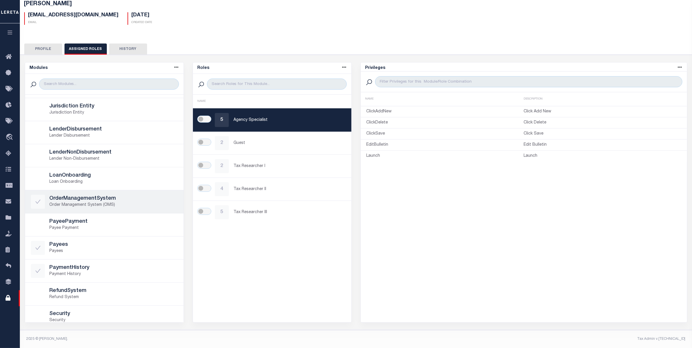
click at [110, 202] on h5 "OrderManagementSystem" at bounding box center [114, 199] width 128 height 6
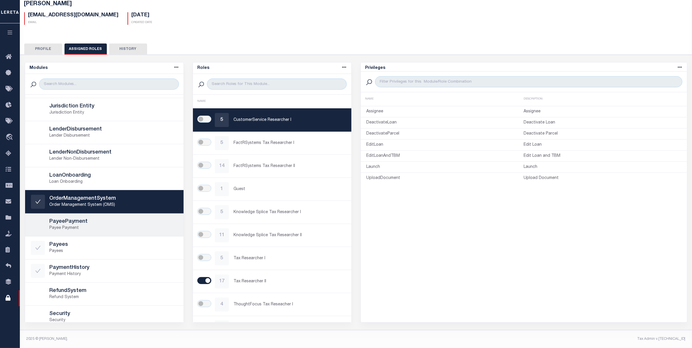
scroll to position [141, 0]
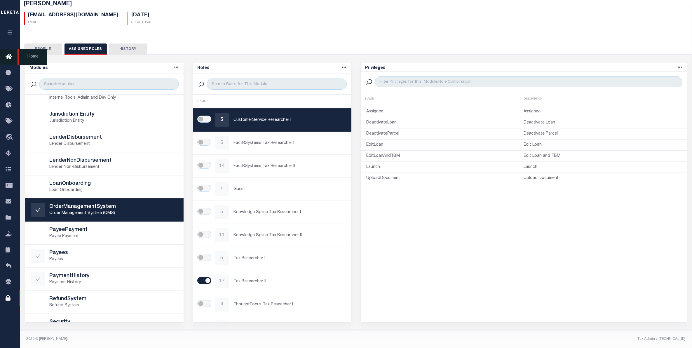
click at [8, 58] on icon at bounding box center [10, 56] width 9 height 7
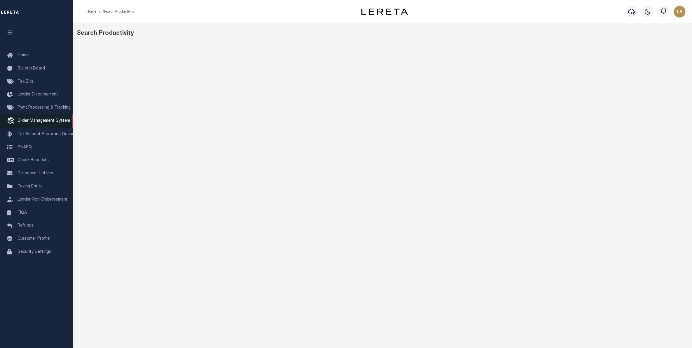
click at [29, 123] on span "Order Management System" at bounding box center [44, 121] width 53 height 4
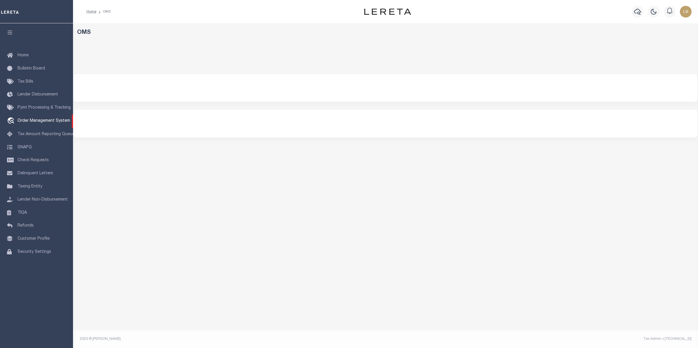
select select "200"
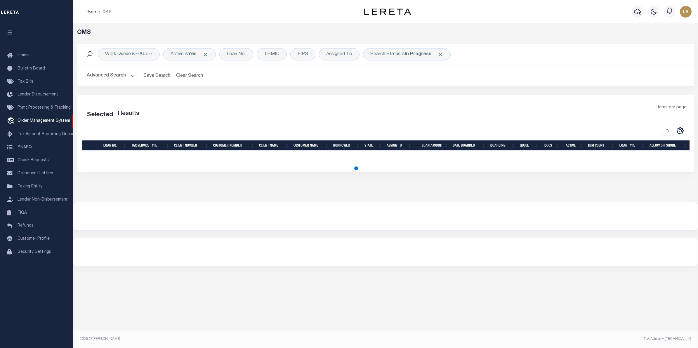
select select "200"
